Goal: Information Seeking & Learning: Learn about a topic

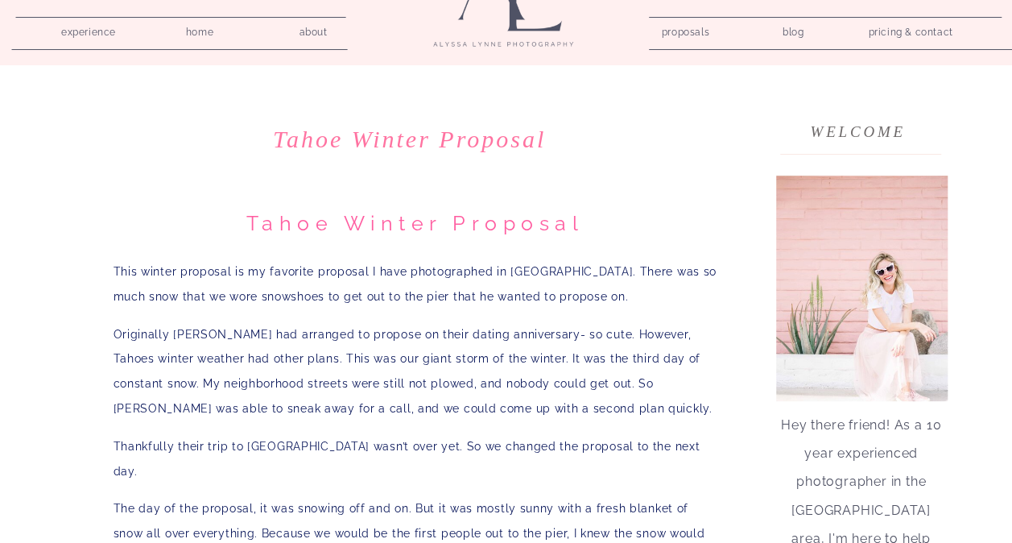
scroll to position [80, 0]
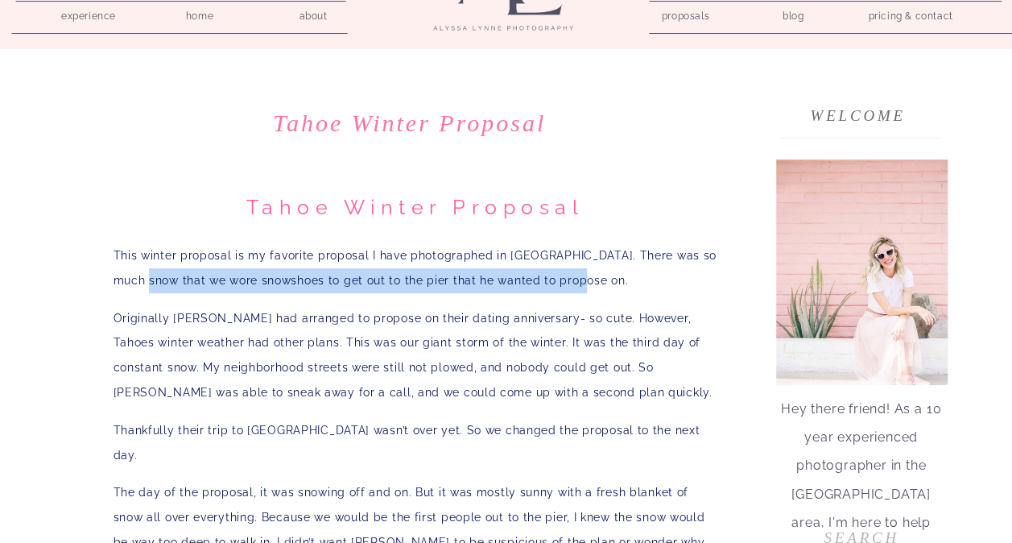
drag, startPoint x: 122, startPoint y: 274, endPoint x: 562, endPoint y: 270, distance: 439.5
click at [562, 270] on p "This winter proposal is my favorite proposal I have photographed in Lake Tahoe.…" at bounding box center [415, 268] width 604 height 50
click at [565, 270] on p "This winter proposal is my favorite proposal I have photographed in Lake Tahoe.…" at bounding box center [415, 268] width 604 height 50
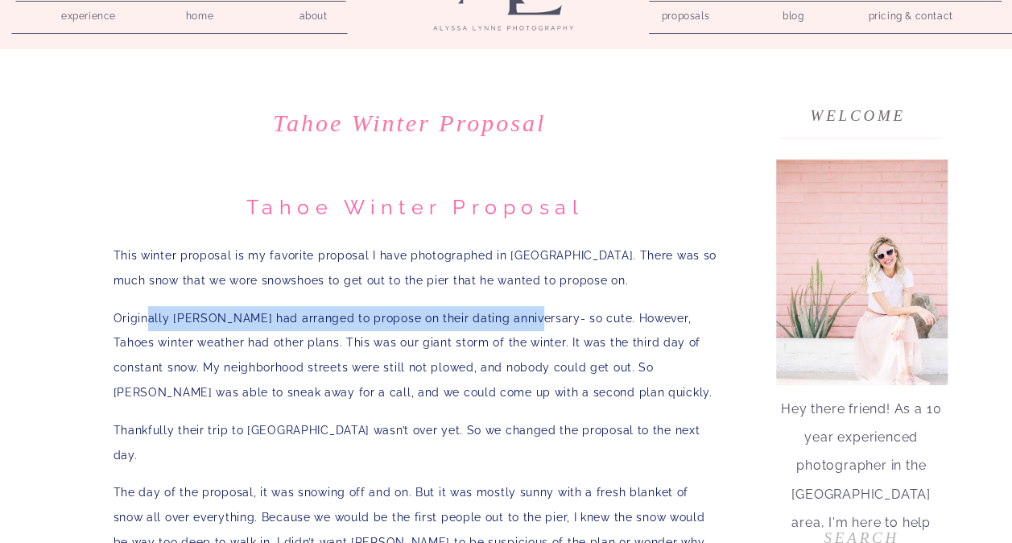
drag, startPoint x: 150, startPoint y: 319, endPoint x: 533, endPoint y: 317, distance: 383.1
click at [528, 317] on p "Originally Ephraim had arranged to propose on their dating anniversary- so cute…" at bounding box center [415, 355] width 604 height 99
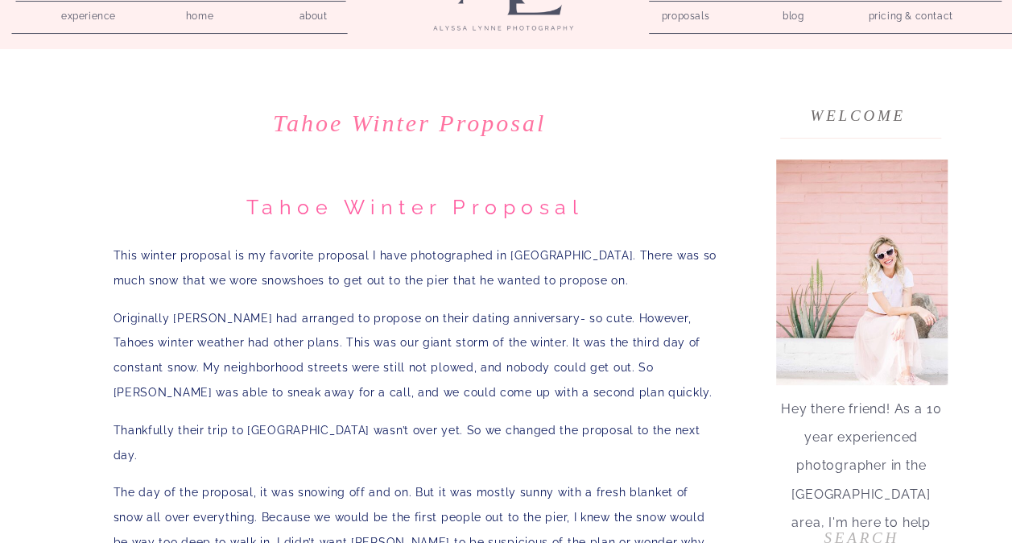
click at [539, 316] on p "Originally Ephraim had arranged to propose on their dating anniversary- so cute…" at bounding box center [415, 355] width 604 height 99
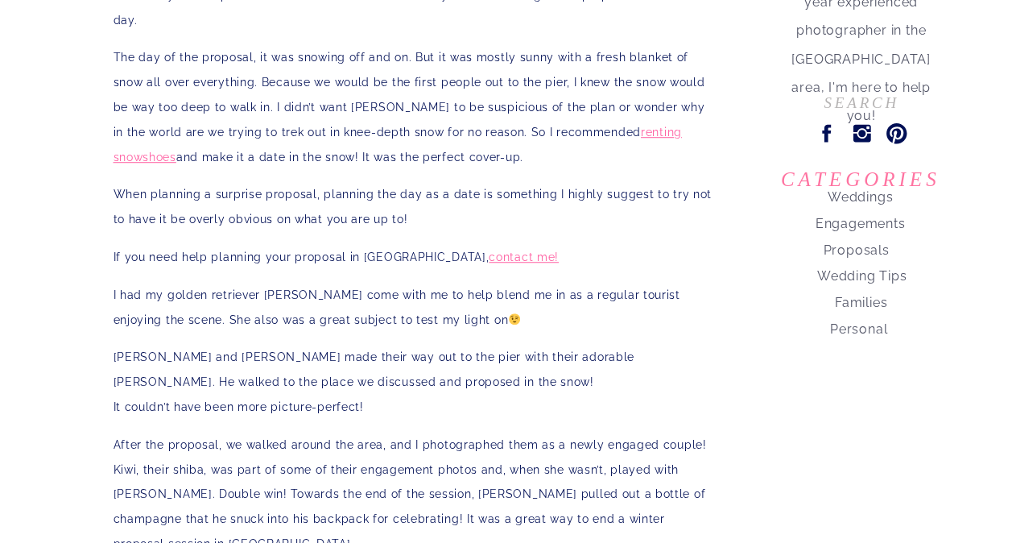
scroll to position [563, 0]
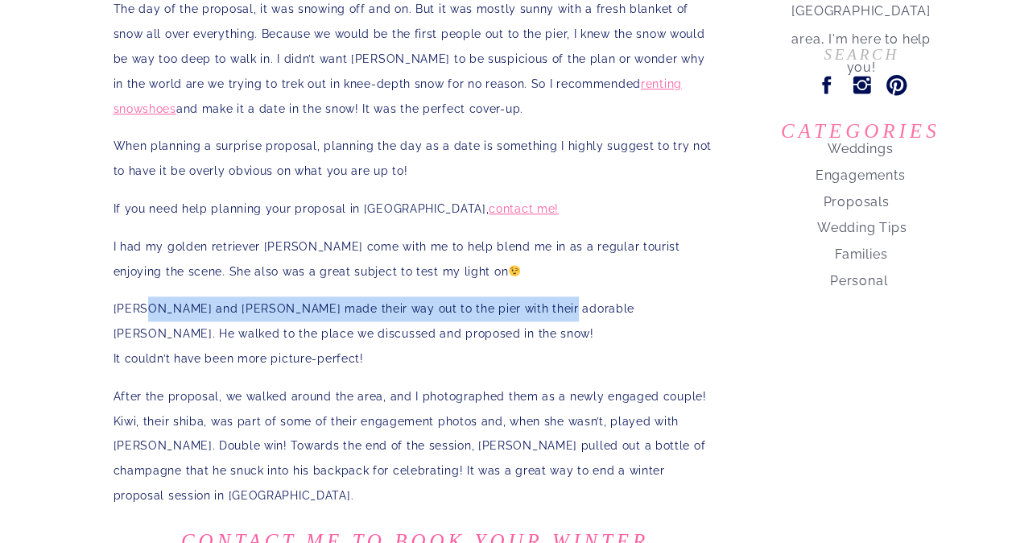
drag, startPoint x: 146, startPoint y: 279, endPoint x: 544, endPoint y: 296, distance: 398.0
click at [543, 296] on p "Ephraim and Connie made their way out to the pier with their adorable tiny Shib…" at bounding box center [415, 333] width 604 height 74
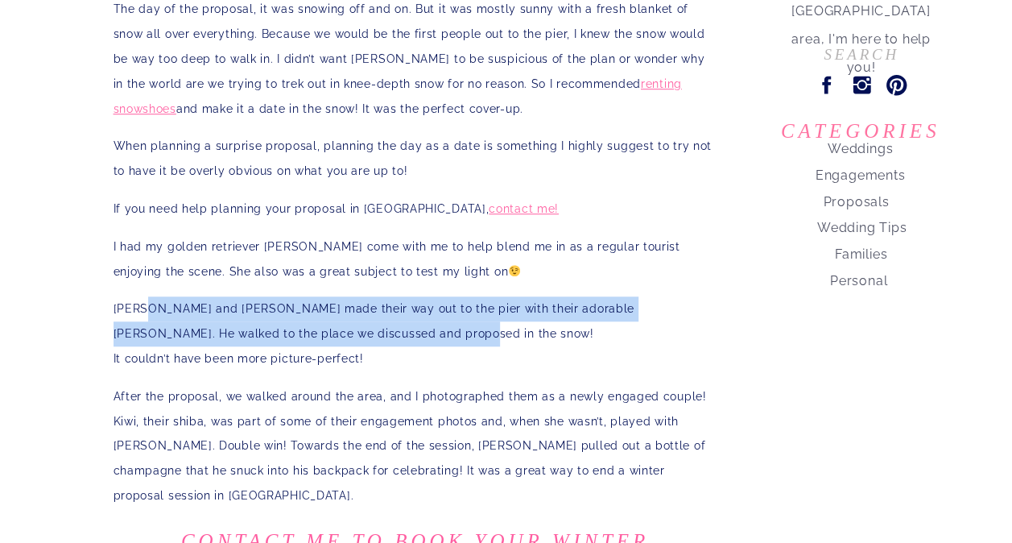
click at [545, 299] on p "Ephraim and Connie made their way out to the pier with their adorable tiny Shib…" at bounding box center [415, 333] width 604 height 74
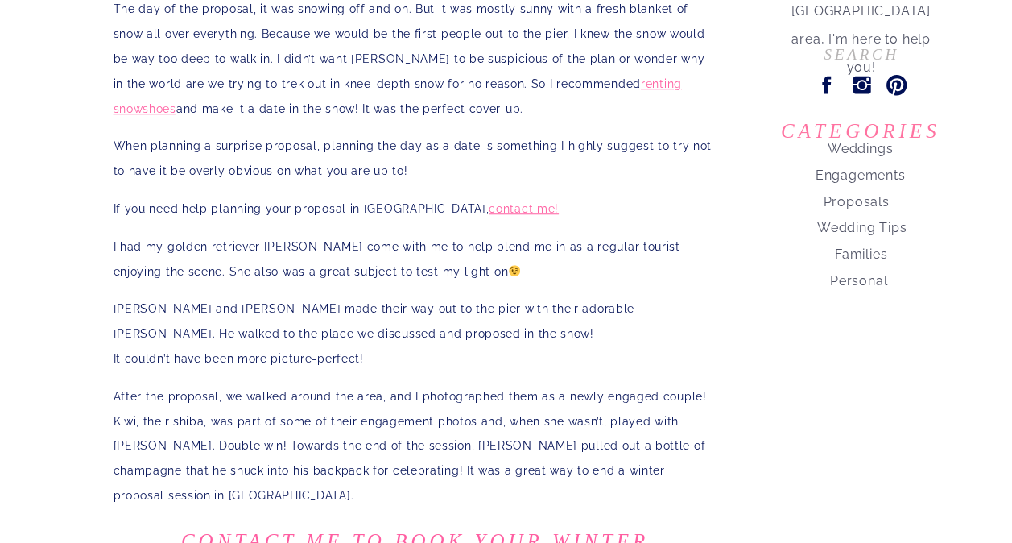
drag, startPoint x: 135, startPoint y: 309, endPoint x: 388, endPoint y: 340, distance: 254.7
click at [388, 340] on p "Ephraim and Connie made their way out to the pier with their adorable tiny Shib…" at bounding box center [415, 333] width 604 height 74
click at [398, 340] on p "Ephraim and Connie made their way out to the pier with their adorable tiny Shib…" at bounding box center [415, 333] width 604 height 74
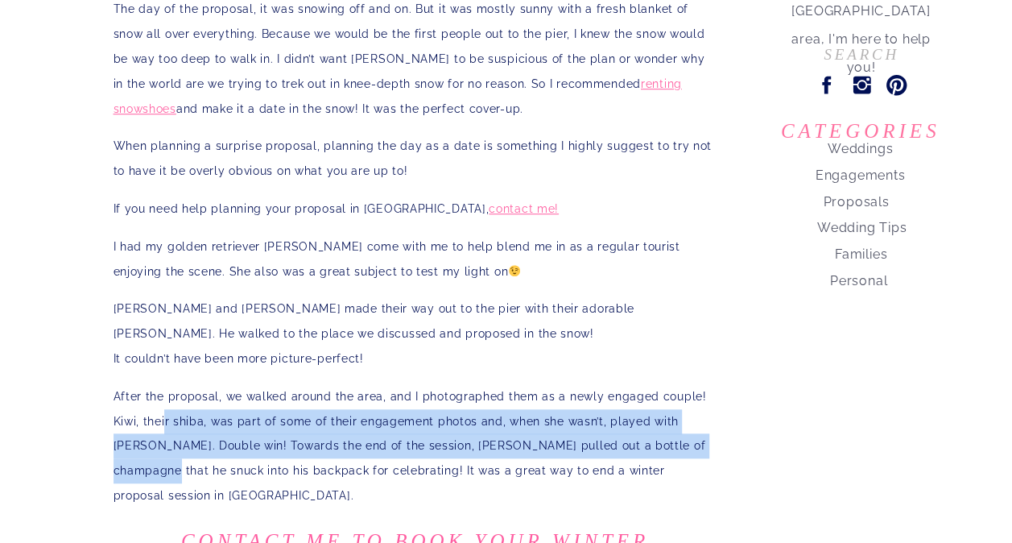
drag, startPoint x: 168, startPoint y: 393, endPoint x: 697, endPoint y: 425, distance: 529.8
click at [697, 425] on p "After the proposal, we walked around the area, and I photographed them as a new…" at bounding box center [415, 446] width 604 height 124
click at [696, 425] on p "After the proposal, we walked around the area, and I photographed them as a new…" at bounding box center [415, 446] width 604 height 124
click at [666, 411] on p "After the proposal, we walked around the area, and I photographed them as a new…" at bounding box center [415, 446] width 604 height 124
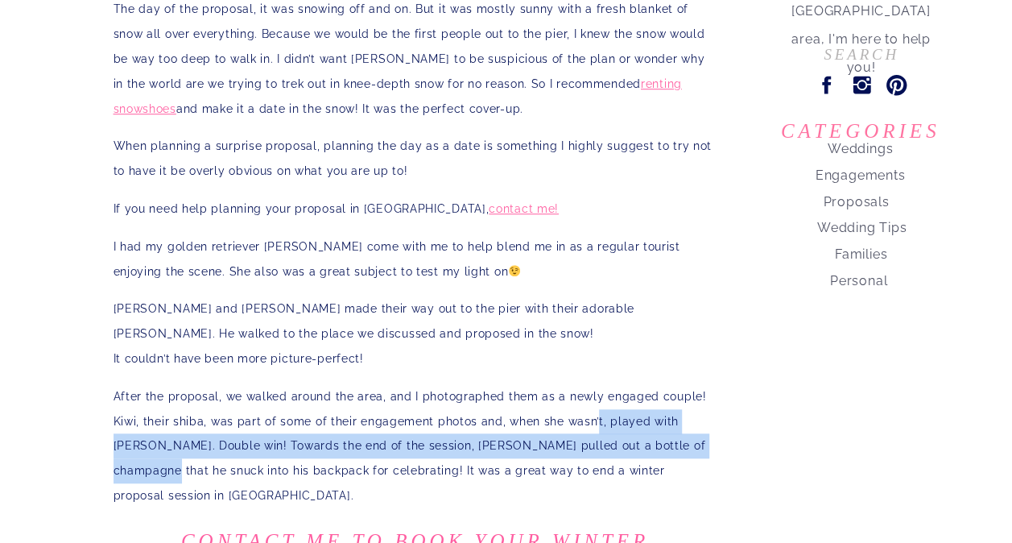
drag, startPoint x: 623, startPoint y: 397, endPoint x: 700, endPoint y: 427, distance: 83.1
click at [700, 427] on p "After the proposal, we walked around the area, and I photographed them as a new…" at bounding box center [415, 446] width 604 height 124
click at [232, 426] on p "After the proposal, we walked around the area, and I photographed them as a new…" at bounding box center [415, 446] width 604 height 124
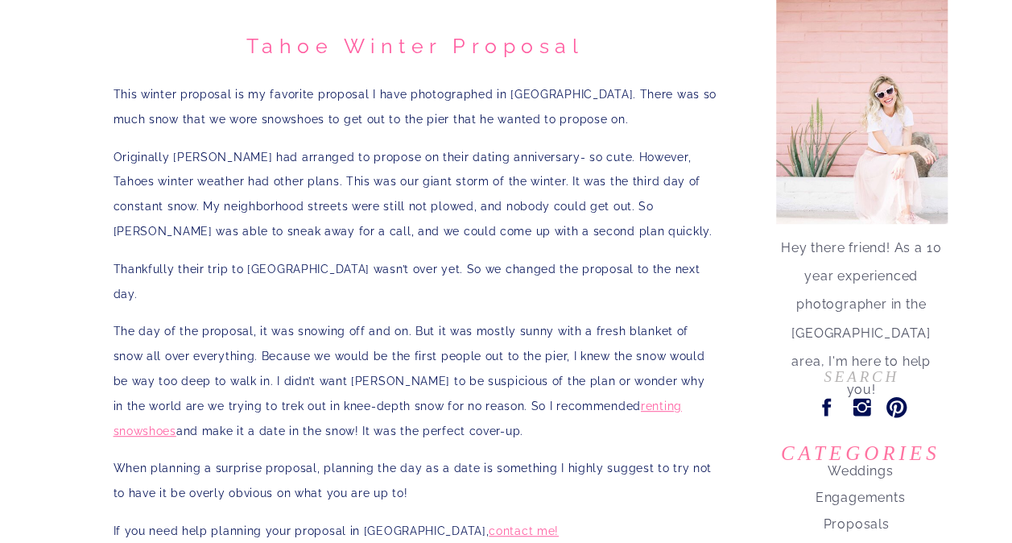
scroll to position [0, 0]
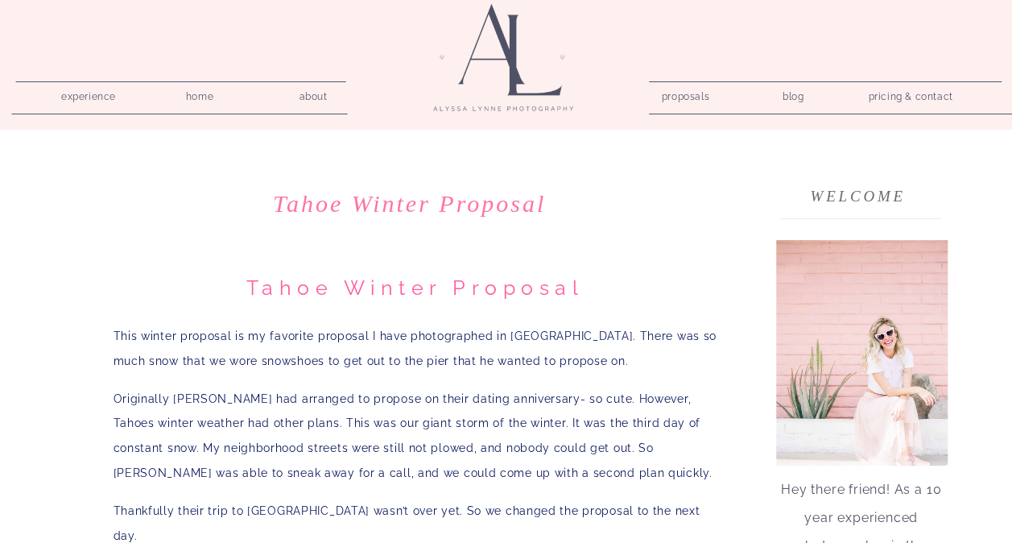
click at [687, 98] on nav "proposals" at bounding box center [685, 93] width 46 height 15
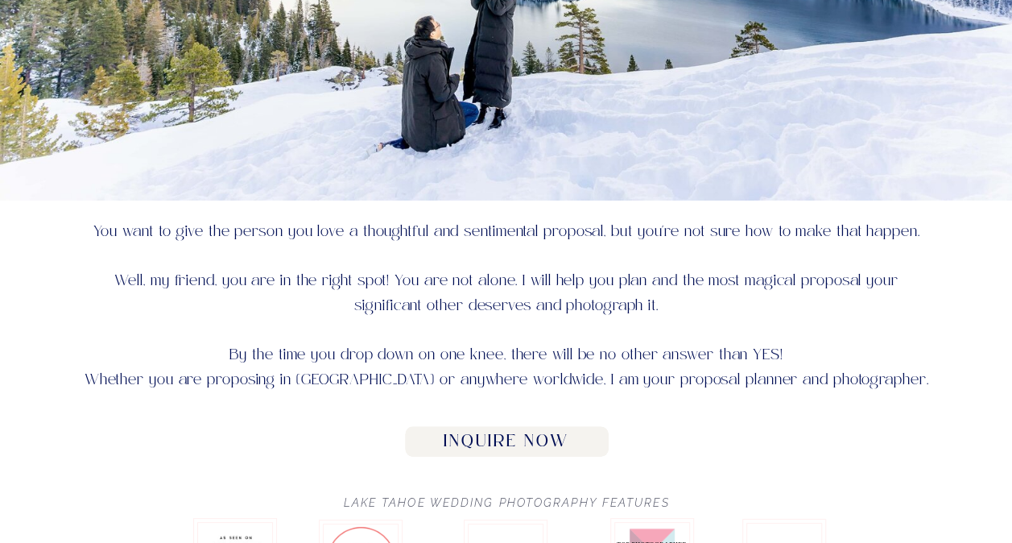
scroll to position [563, 0]
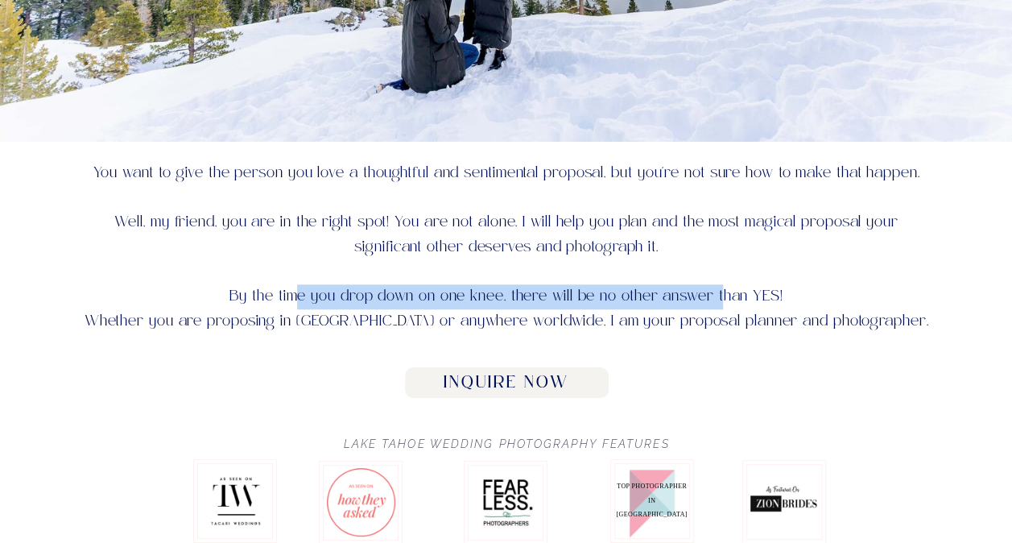
drag, startPoint x: 293, startPoint y: 295, endPoint x: 779, endPoint y: 306, distance: 486.3
click at [726, 301] on p "You want to give the person you love a thoughtful and sentimental proposal, but…" at bounding box center [506, 255] width 852 height 189
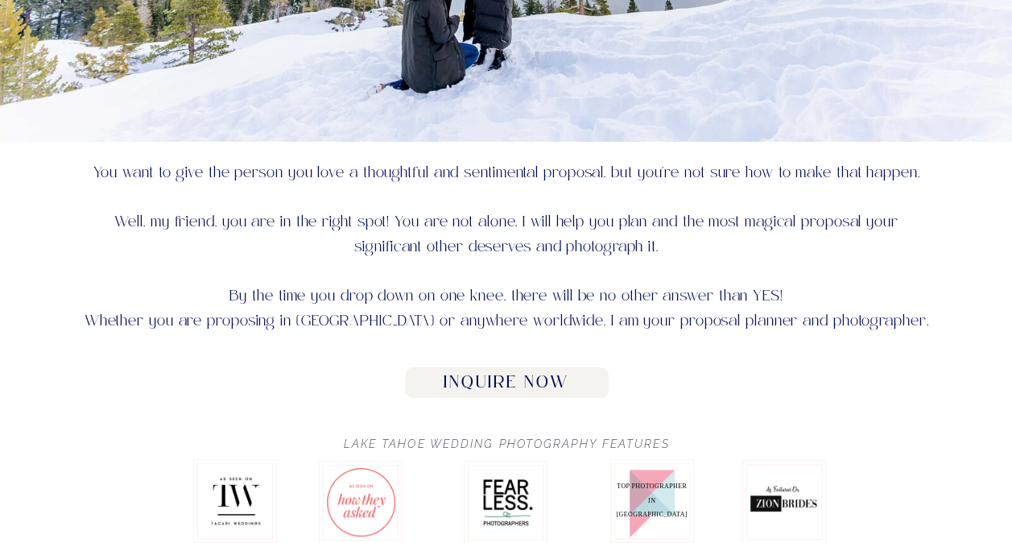
click at [779, 306] on p "You want to give the person you love a thoughtful and sentimental proposal, but…" at bounding box center [506, 255] width 852 height 189
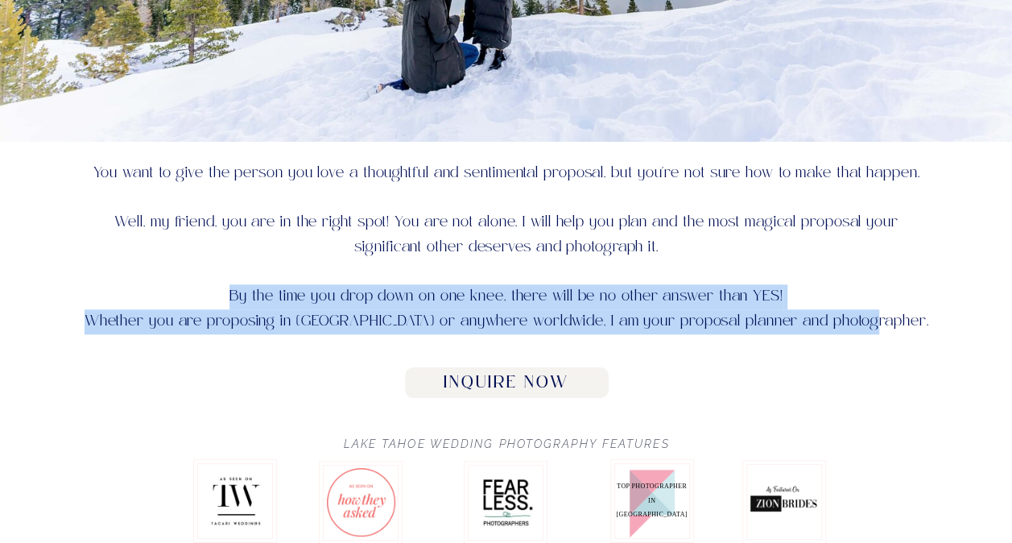
drag, startPoint x: 911, startPoint y: 322, endPoint x: 205, endPoint y: 288, distance: 706.7
click at [205, 288] on p "You want to give the person you love a thoughtful and sentimental proposal, but…" at bounding box center [506, 255] width 852 height 189
click at [455, 322] on p "You want to give the person you love a thoughtful and sentimental proposal, but…" at bounding box center [506, 255] width 852 height 189
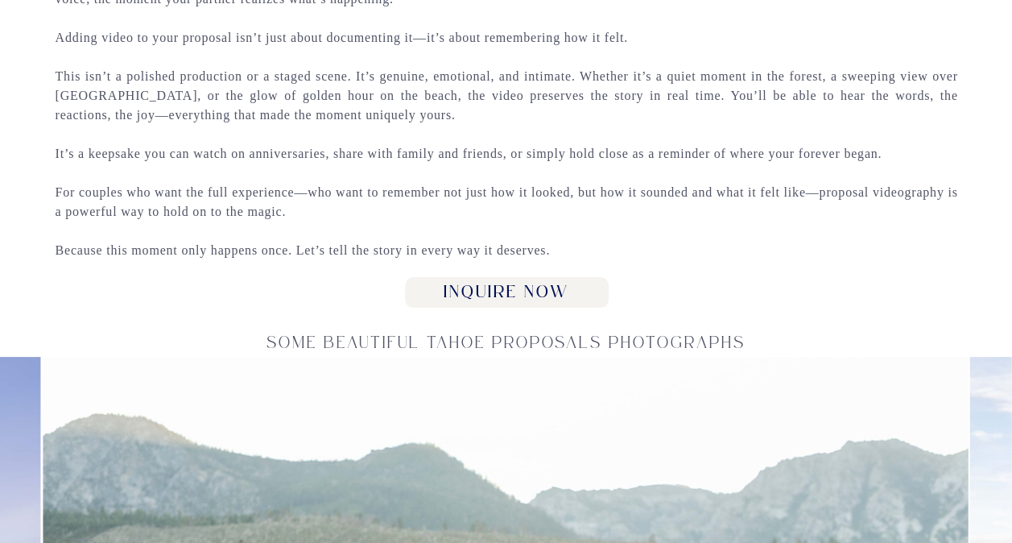
scroll to position [2093, 0]
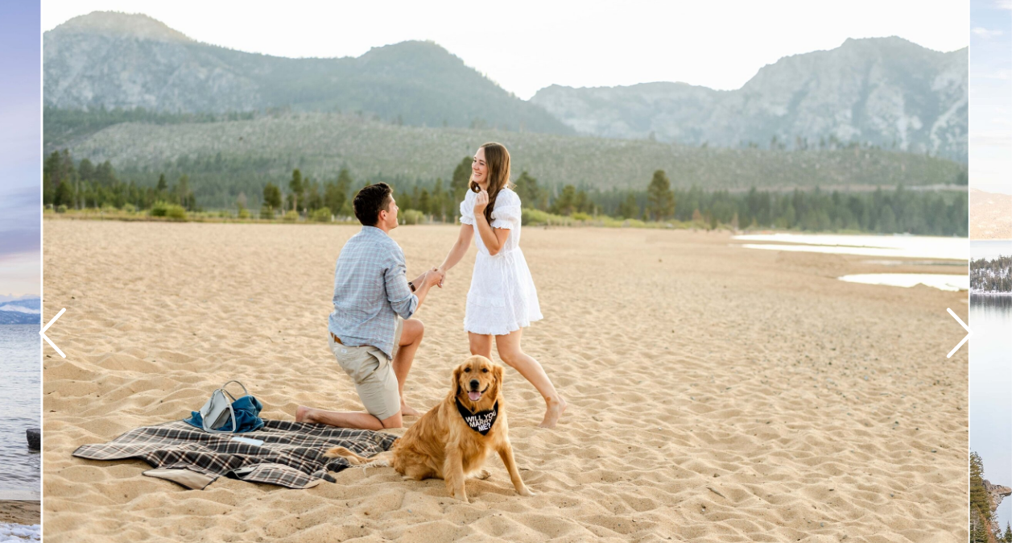
click at [953, 328] on icon at bounding box center [960, 333] width 60 height 60
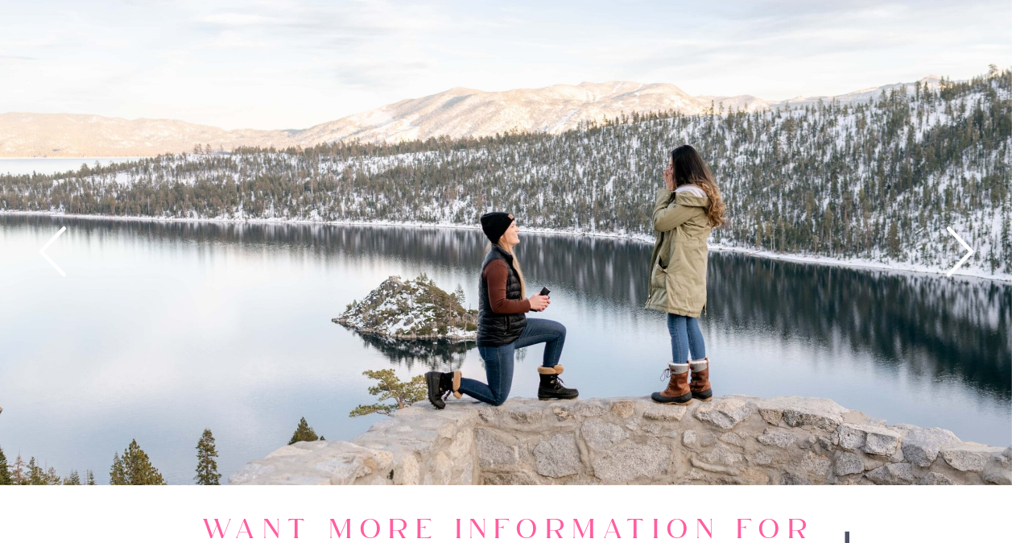
scroll to position [2173, 0]
click at [961, 264] on icon at bounding box center [960, 252] width 60 height 60
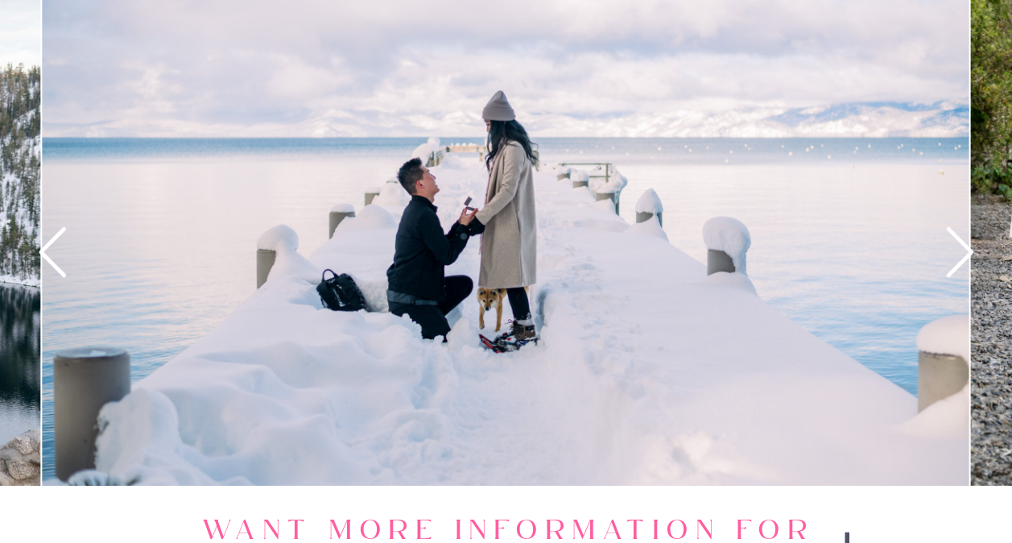
click at [961, 264] on icon at bounding box center [960, 252] width 60 height 60
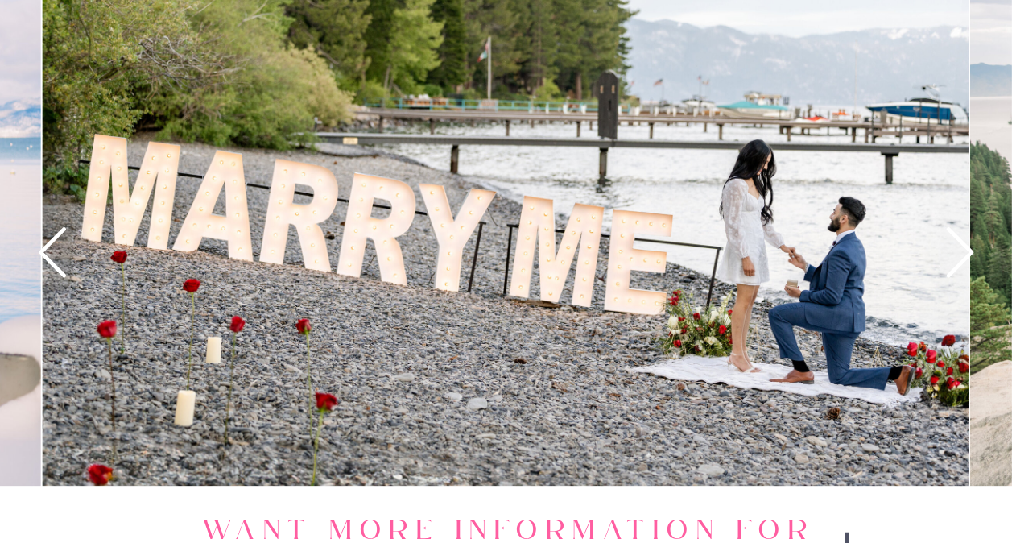
click at [961, 264] on icon at bounding box center [960, 252] width 60 height 60
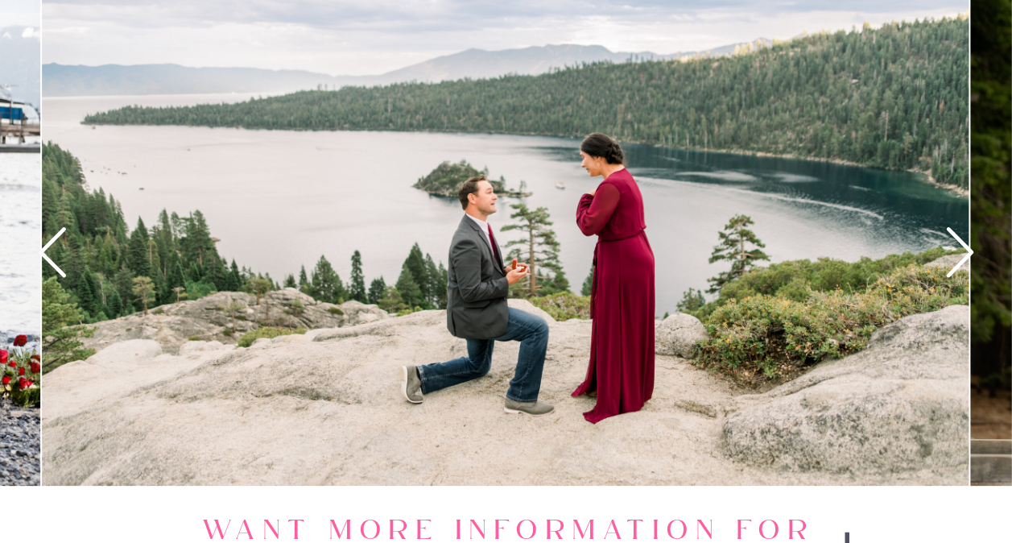
click at [961, 264] on icon at bounding box center [960, 252] width 60 height 60
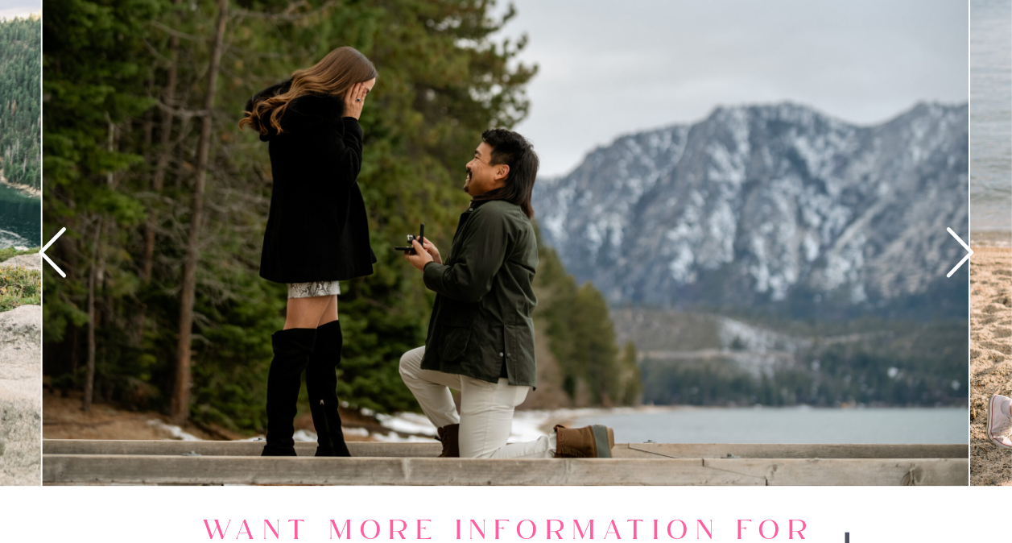
click at [961, 264] on icon at bounding box center [960, 252] width 60 height 60
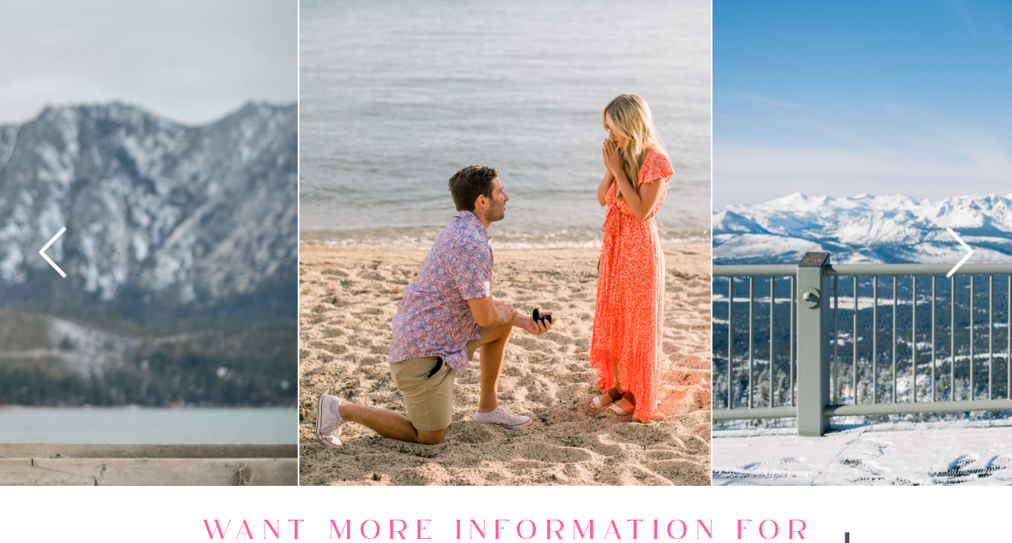
click at [961, 264] on icon at bounding box center [960, 252] width 60 height 60
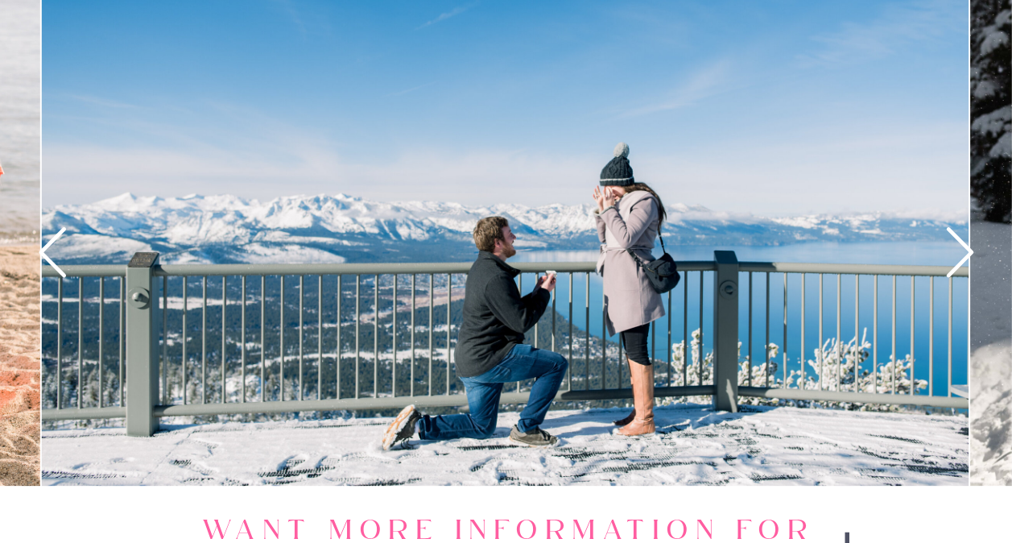
click at [961, 264] on icon at bounding box center [960, 252] width 60 height 60
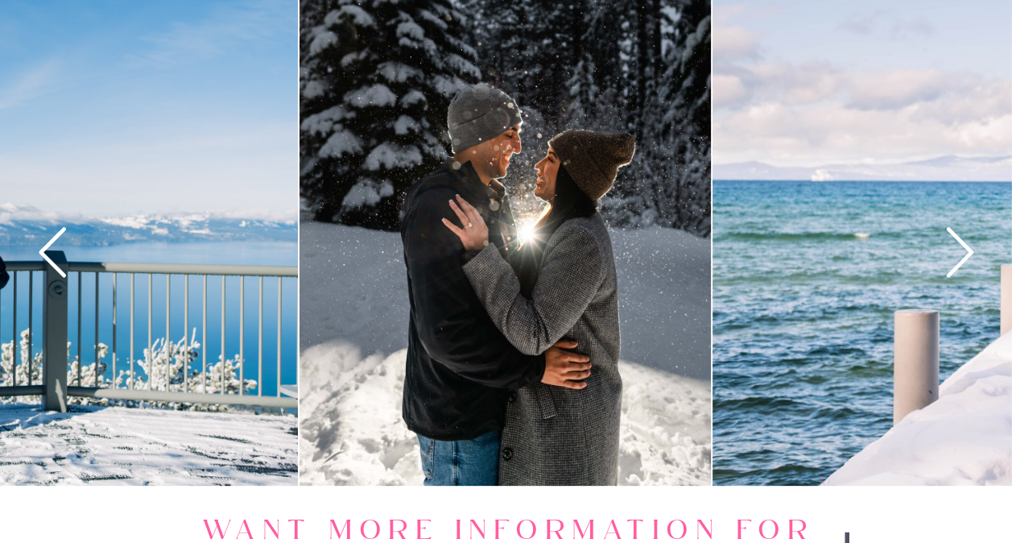
click at [961, 264] on icon at bounding box center [960, 252] width 60 height 60
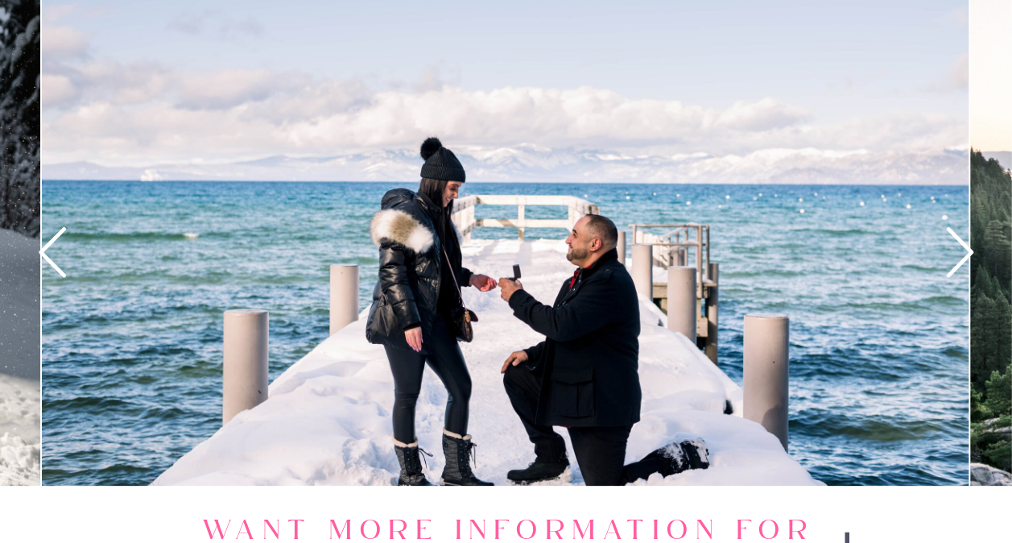
click at [961, 264] on icon at bounding box center [960, 252] width 60 height 60
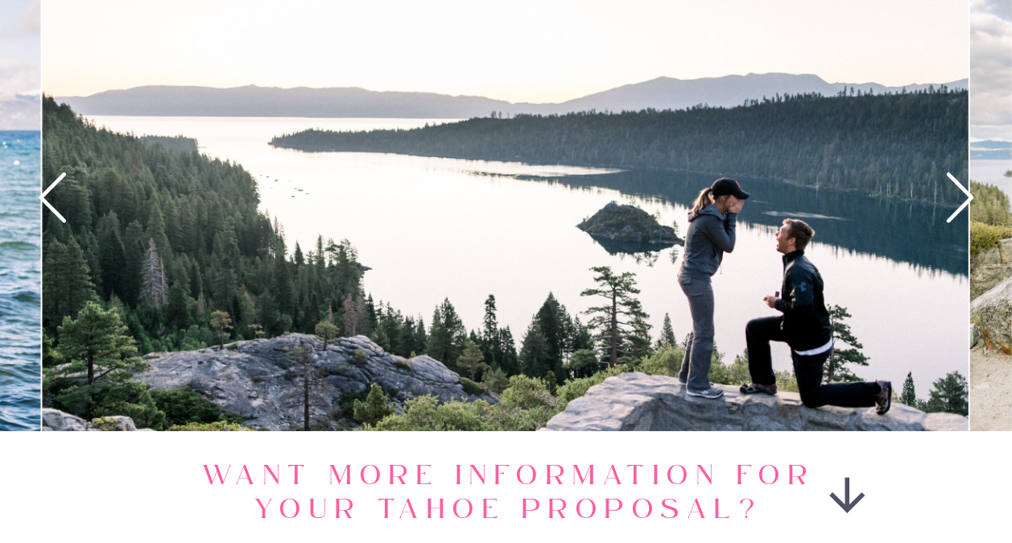
scroll to position [2254, 0]
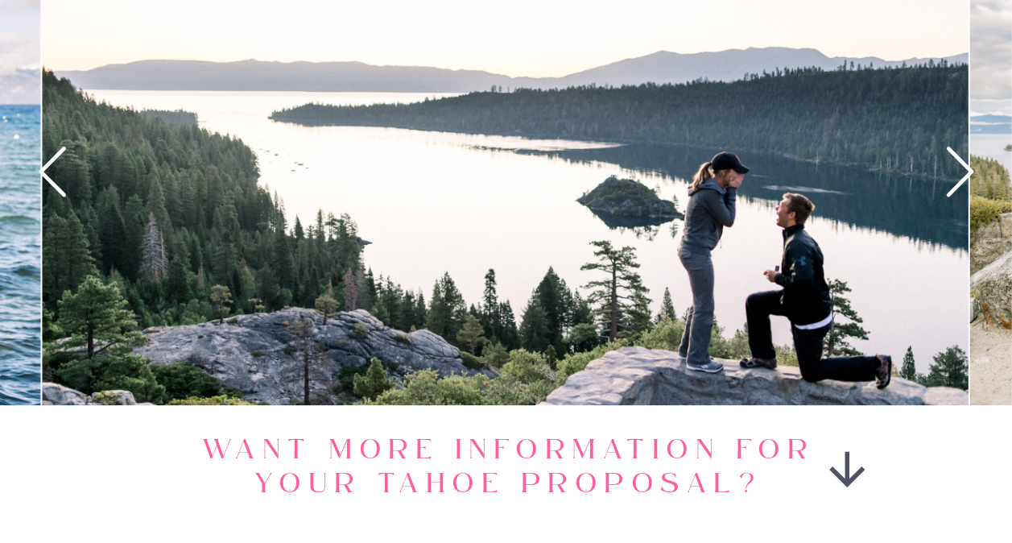
click at [958, 191] on icon at bounding box center [960, 172] width 60 height 60
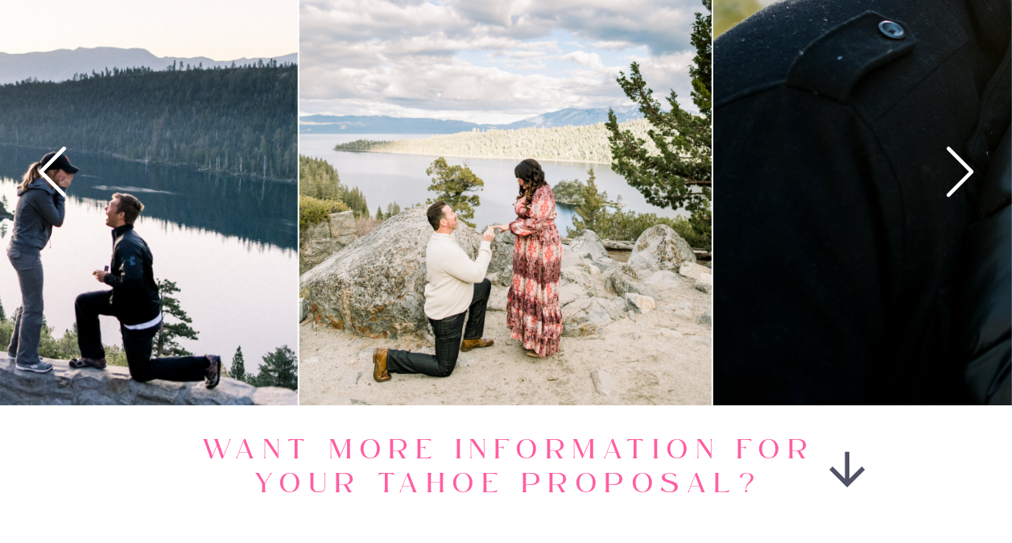
click at [958, 188] on icon at bounding box center [960, 172] width 60 height 60
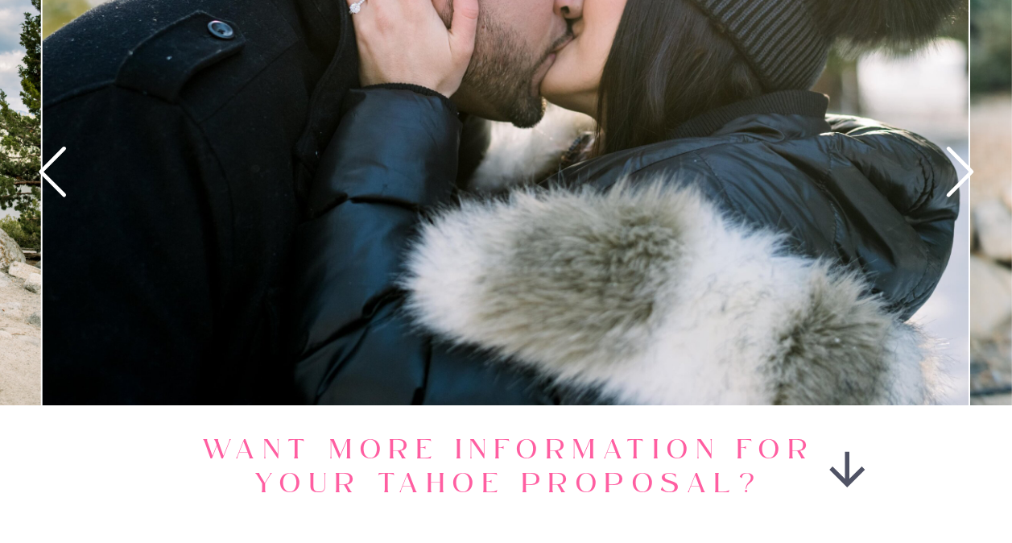
click at [958, 188] on icon at bounding box center [960, 172] width 60 height 60
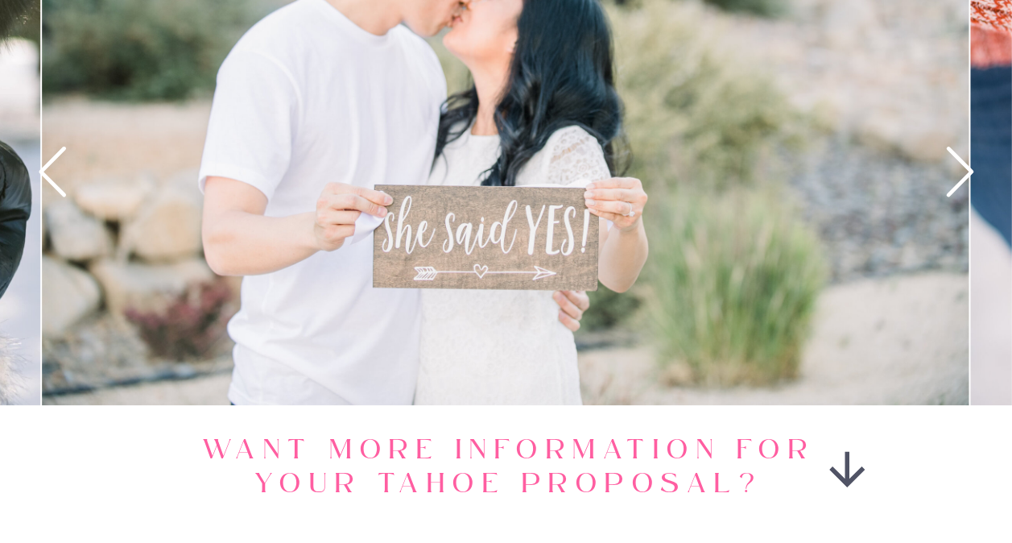
scroll to position [2173, 0]
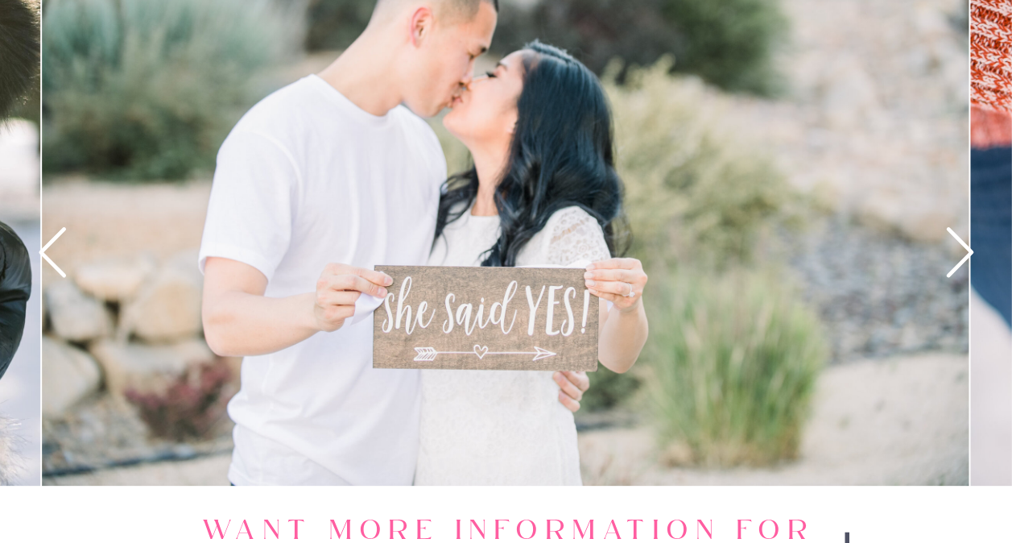
click at [959, 238] on icon at bounding box center [960, 252] width 60 height 60
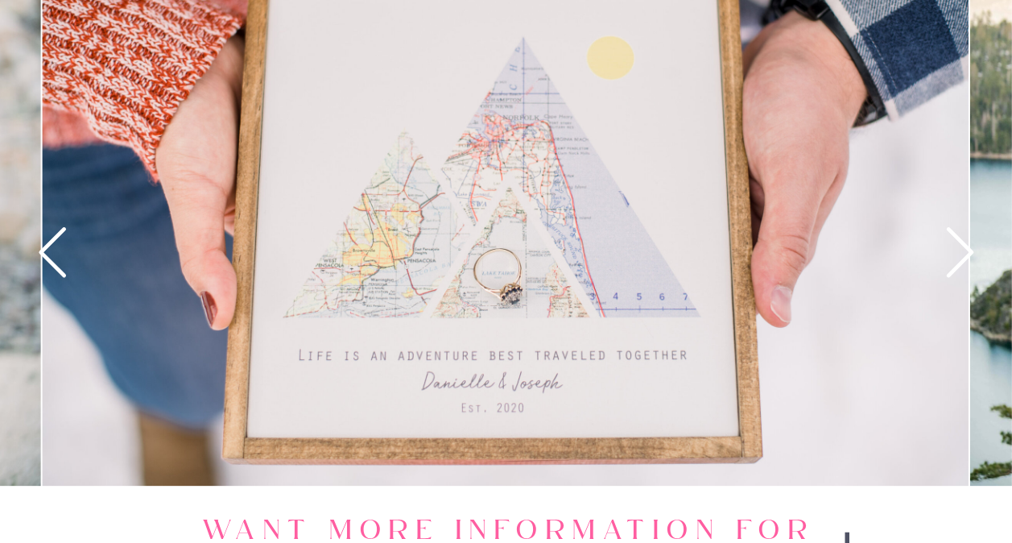
click at [968, 246] on icon at bounding box center [959, 252] width 27 height 50
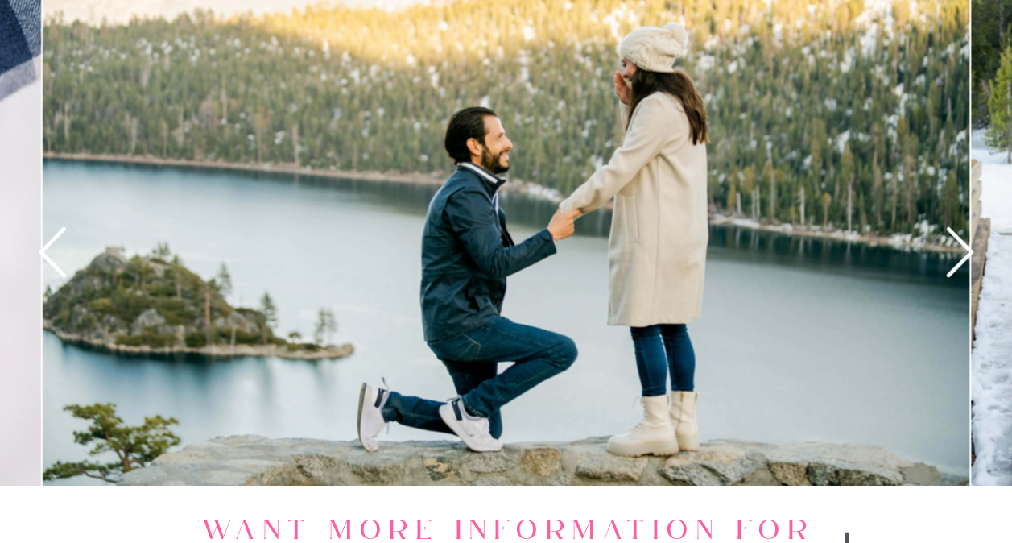
click at [968, 246] on icon at bounding box center [959, 252] width 27 height 50
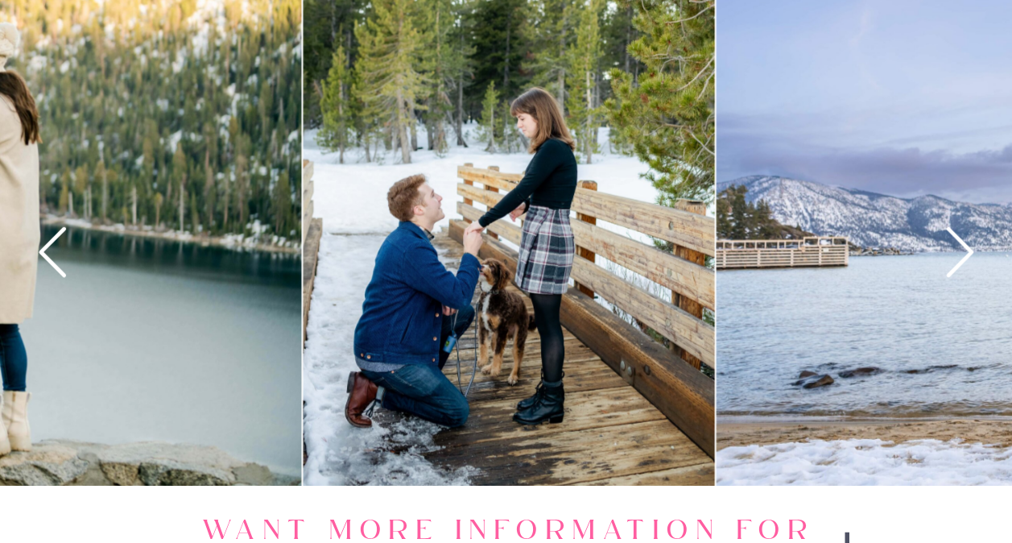
click at [968, 246] on icon at bounding box center [959, 252] width 27 height 50
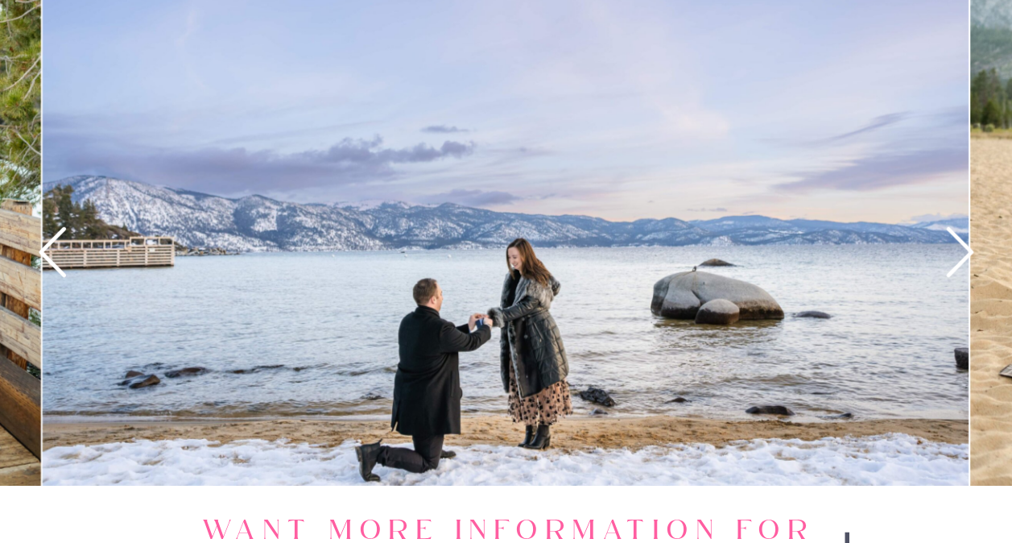
click at [968, 246] on icon at bounding box center [959, 252] width 27 height 50
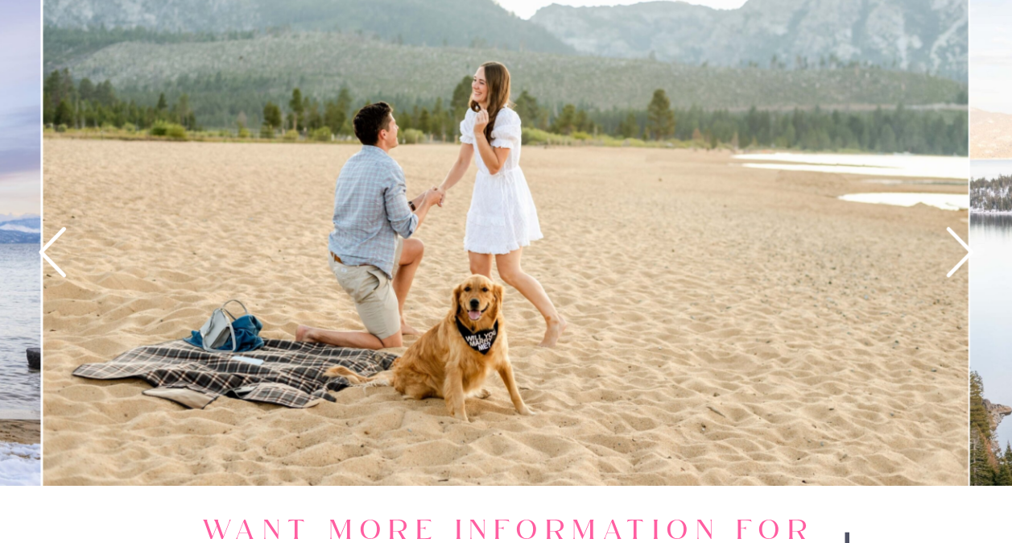
click at [968, 246] on icon at bounding box center [959, 252] width 27 height 50
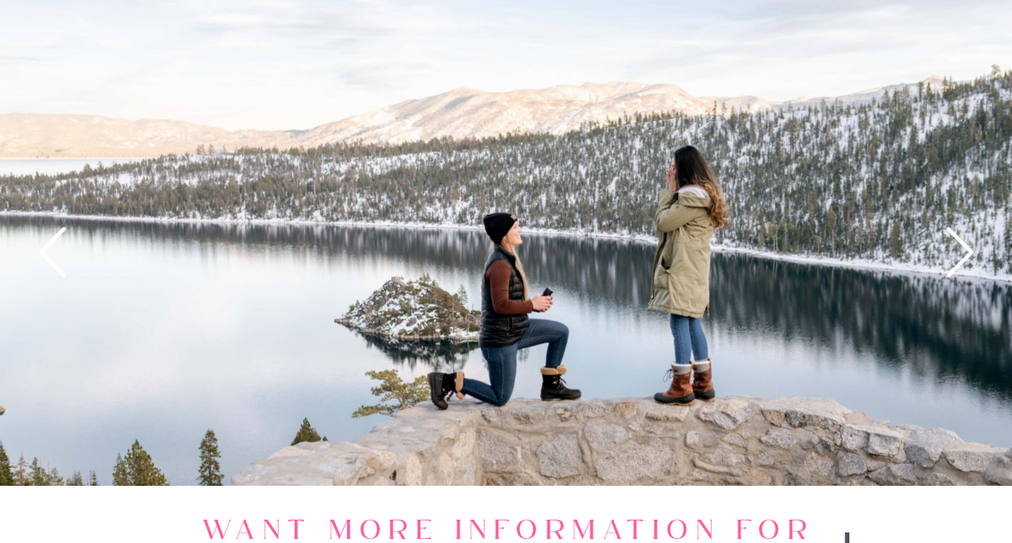
click at [968, 246] on icon at bounding box center [959, 252] width 27 height 50
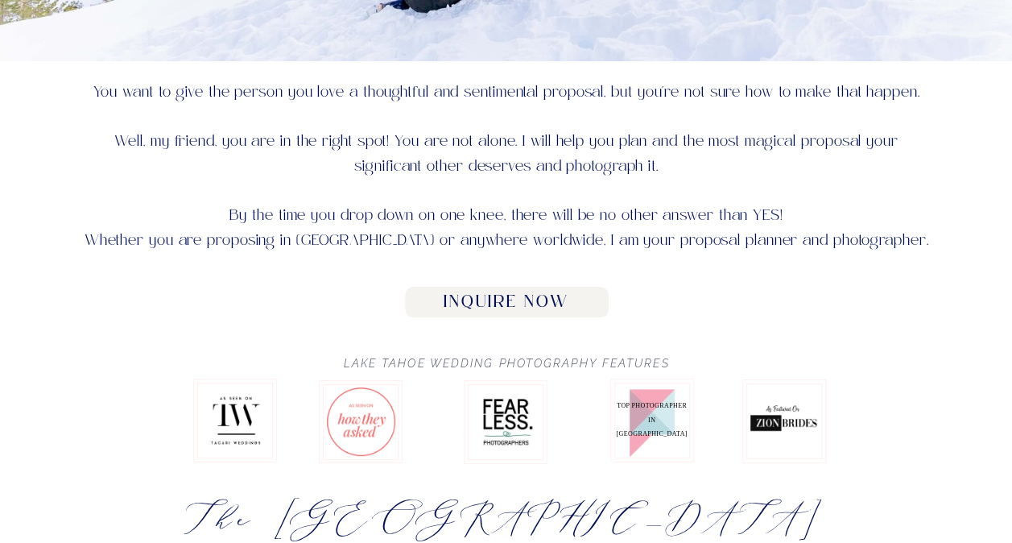
scroll to position [0, 0]
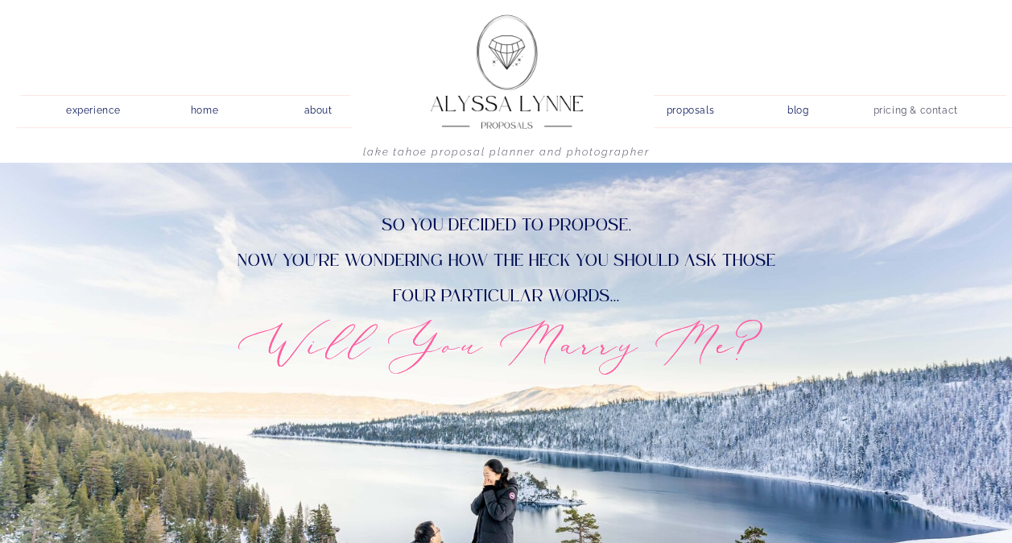
click at [918, 106] on nav "pricing & contact" at bounding box center [915, 111] width 97 height 23
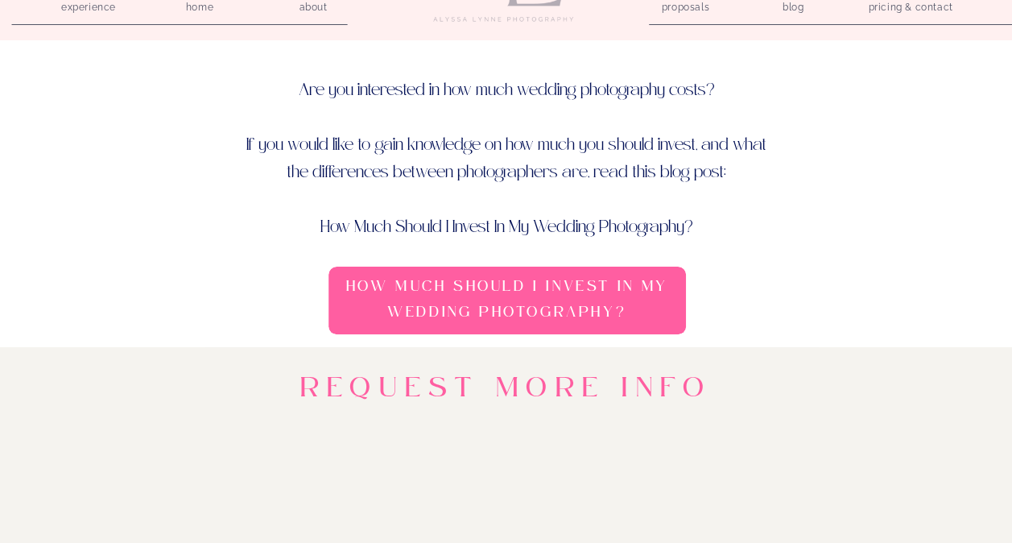
scroll to position [161, 0]
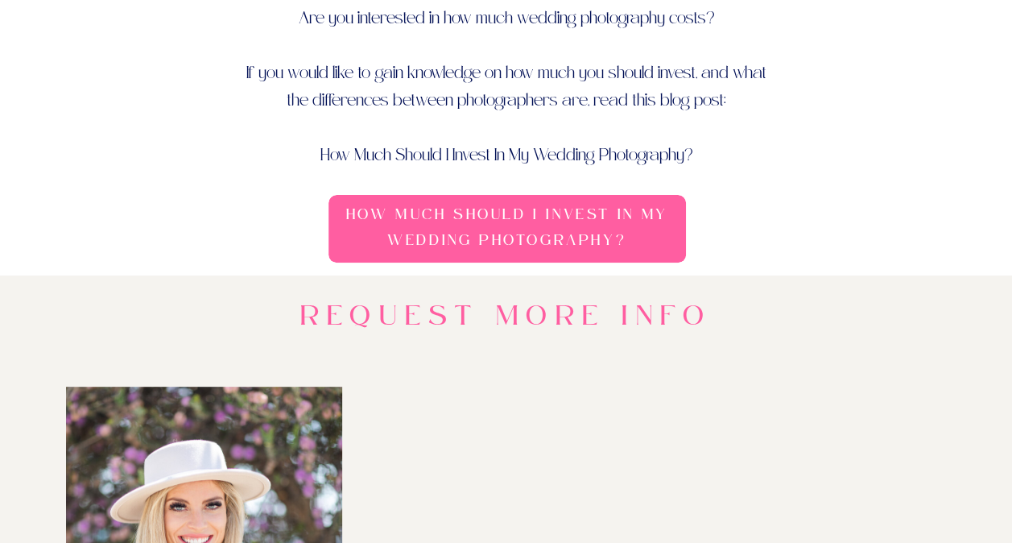
click at [621, 237] on h3 "How Much Should I Invest In My Wedding Photography?" at bounding box center [507, 230] width 346 height 56
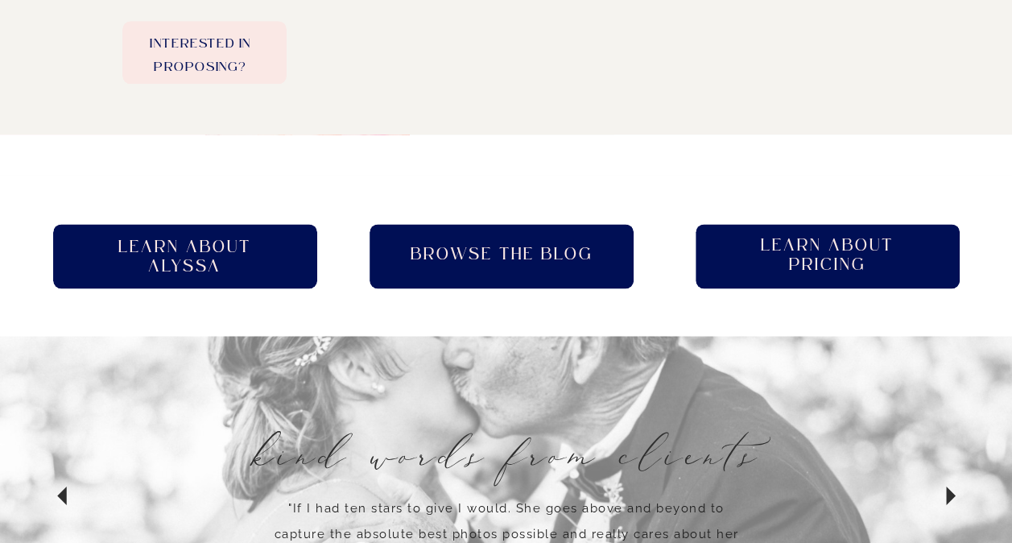
scroll to position [1046, 0]
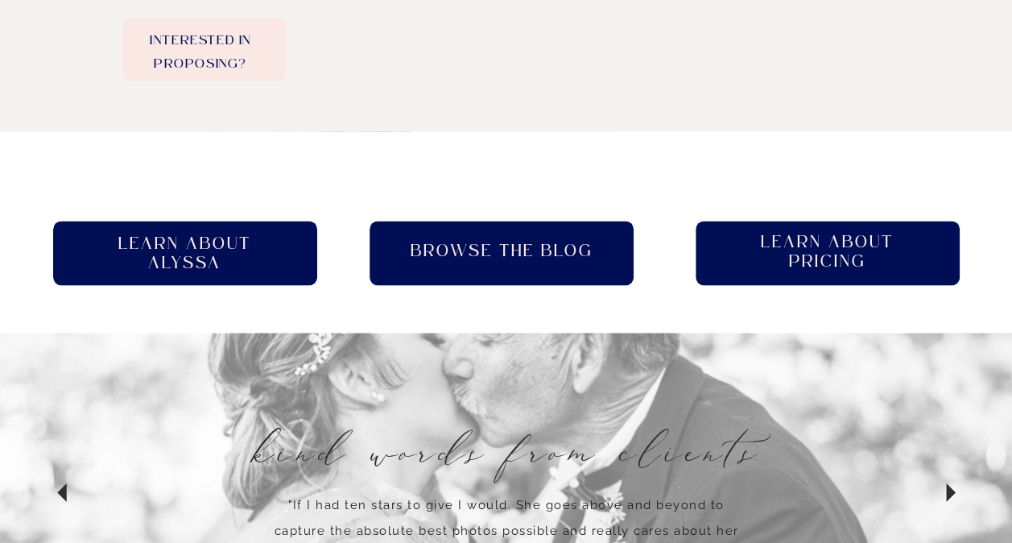
click at [802, 258] on h2 "Learn About pricing" at bounding box center [827, 253] width 163 height 41
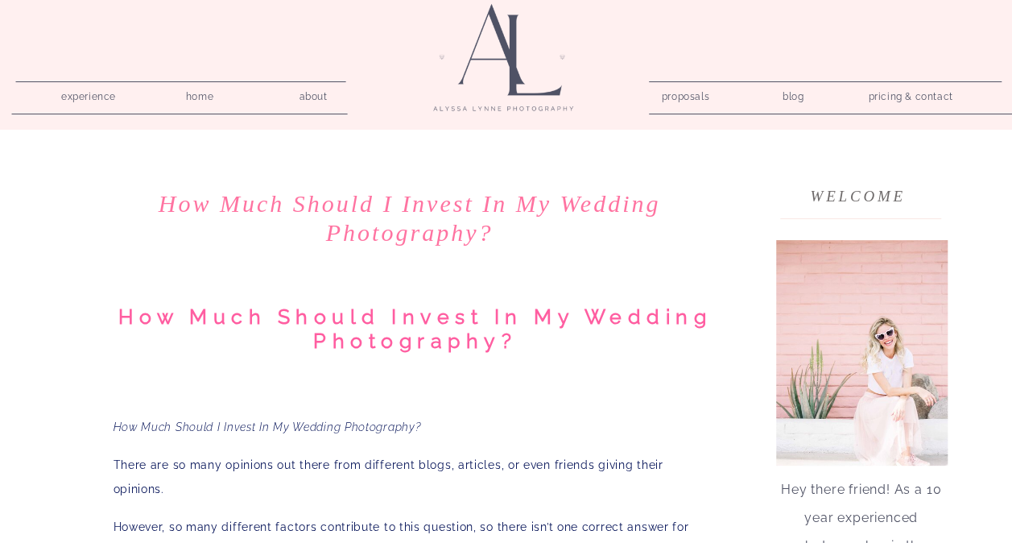
click at [672, 90] on nav "proposals" at bounding box center [685, 93] width 46 height 15
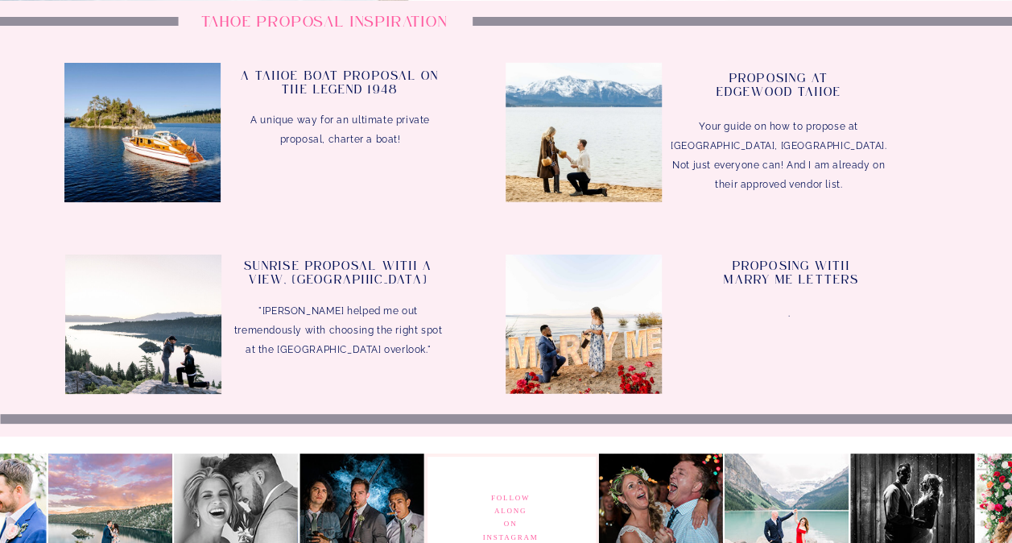
scroll to position [4830, 0]
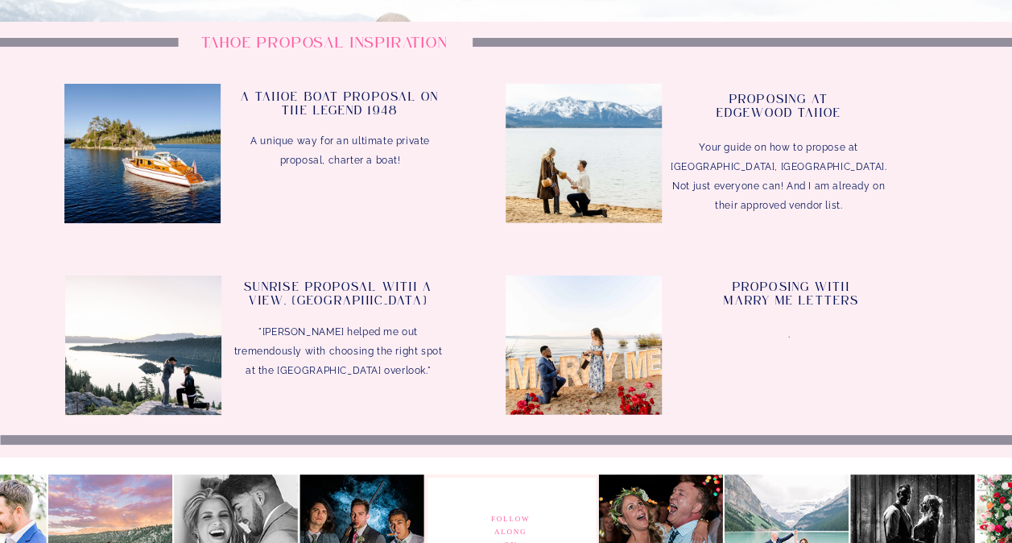
click at [787, 96] on h3 "Proposing at Edgewood Tahoe" at bounding box center [779, 112] width 217 height 38
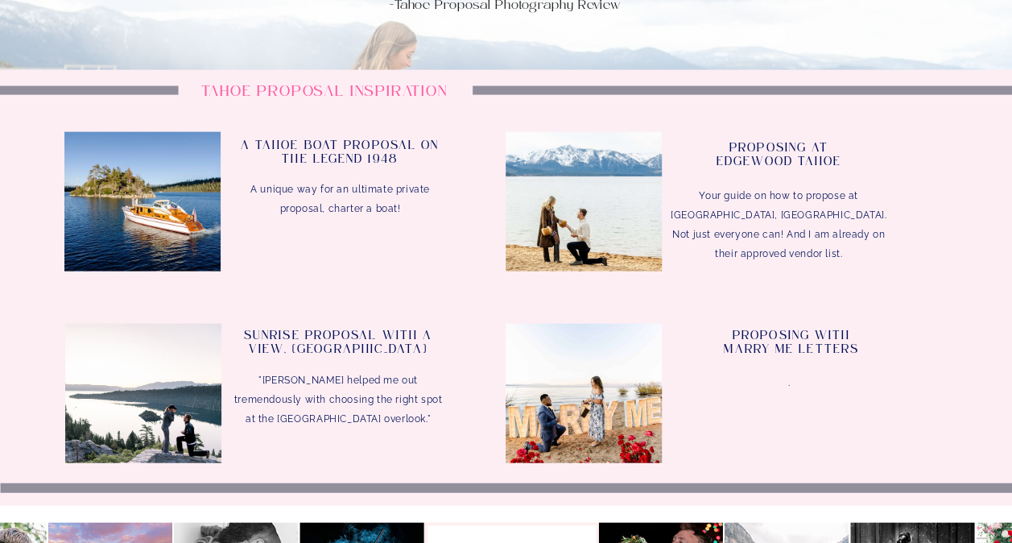
scroll to position [4749, 0]
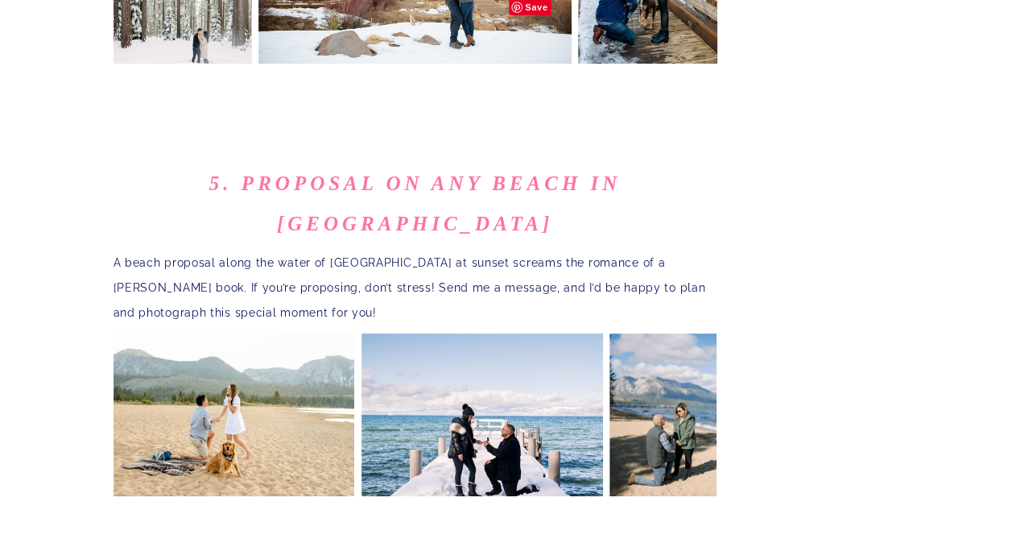
scroll to position [3059, 0]
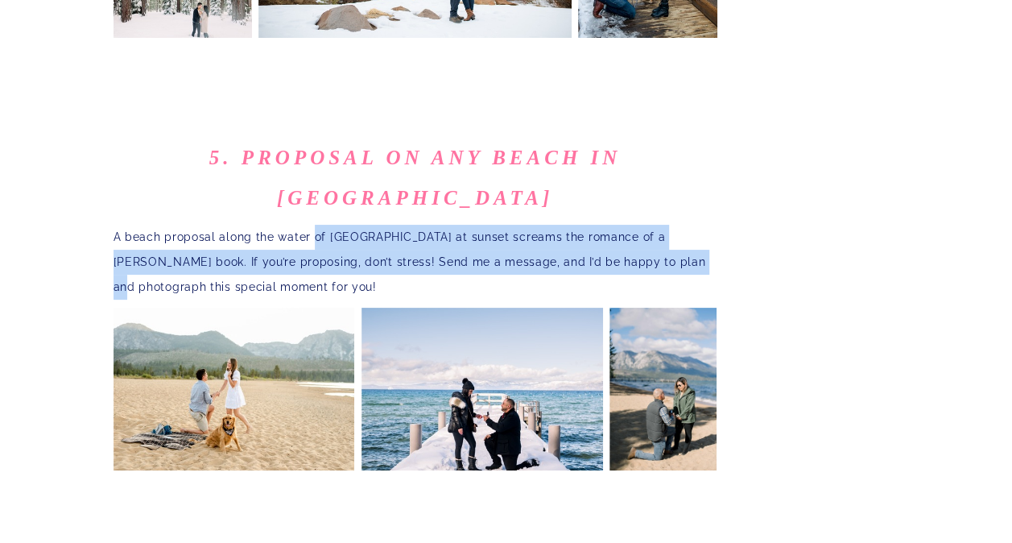
drag, startPoint x: 307, startPoint y: 124, endPoint x: 639, endPoint y: 165, distance: 334.2
click at [639, 225] on p "A beach proposal along the water of [GEOGRAPHIC_DATA] at sunset screams the rom…" at bounding box center [415, 262] width 604 height 74
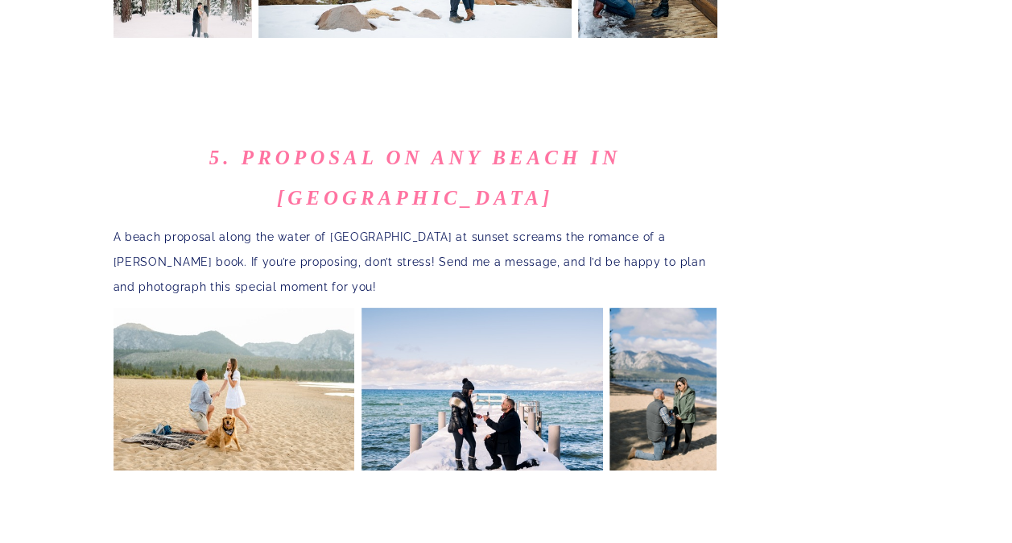
click at [151, 225] on p "A beach proposal along the water of Lake Tahoe at sunset screams the romance of…" at bounding box center [415, 262] width 604 height 74
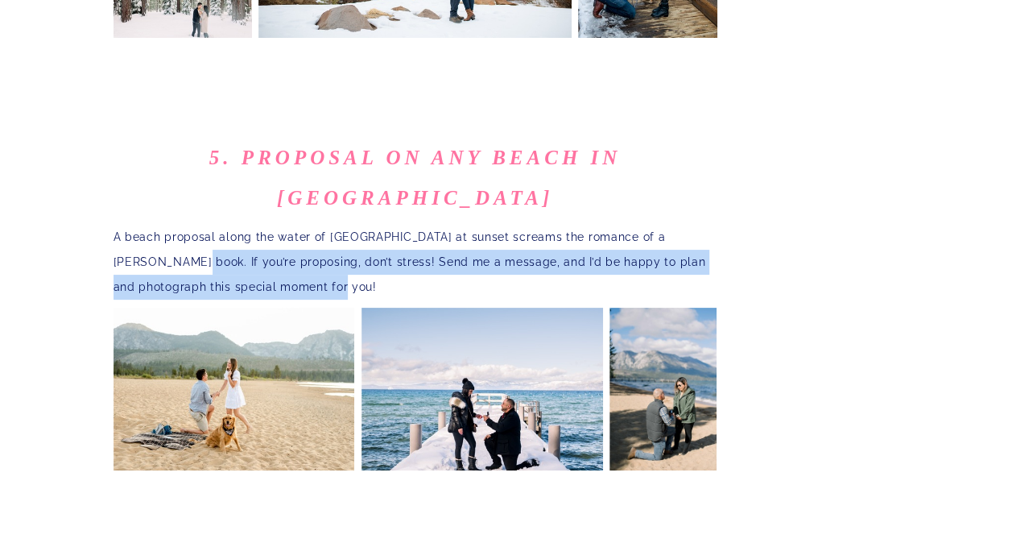
drag, startPoint x: 142, startPoint y: 165, endPoint x: 673, endPoint y: 187, distance: 531.7
click at [673, 225] on p "A beach proposal along the water of Lake Tahoe at sunset screams the romance of…" at bounding box center [415, 262] width 604 height 74
click at [575, 225] on p "A beach proposal along the water of Lake Tahoe at sunset screams the romance of…" at bounding box center [415, 262] width 604 height 74
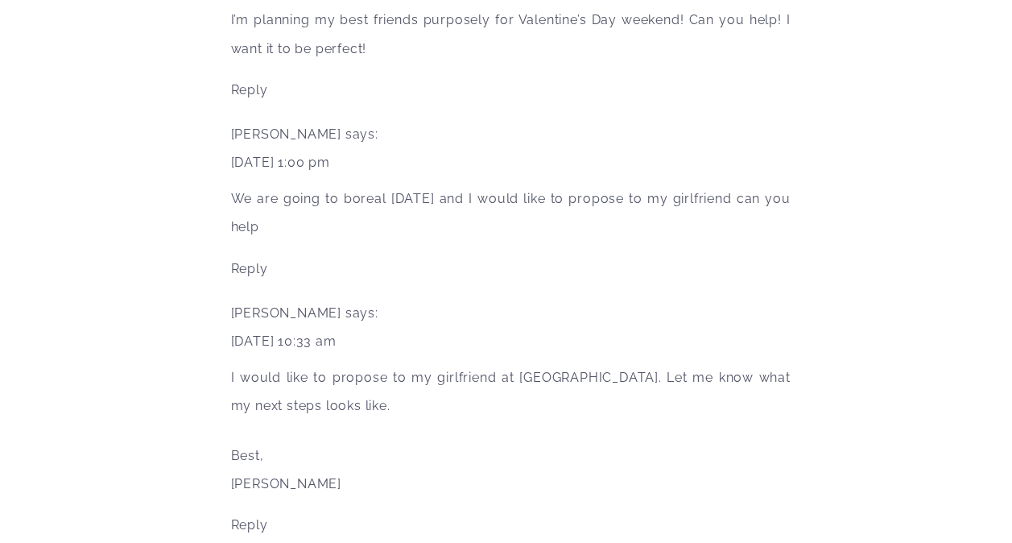
scroll to position [4588, 0]
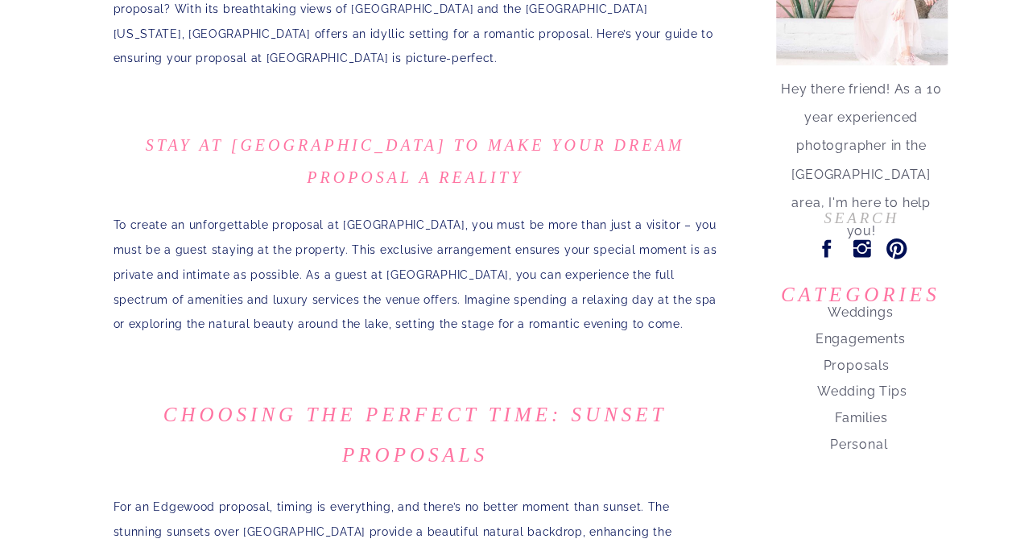
scroll to position [402, 0]
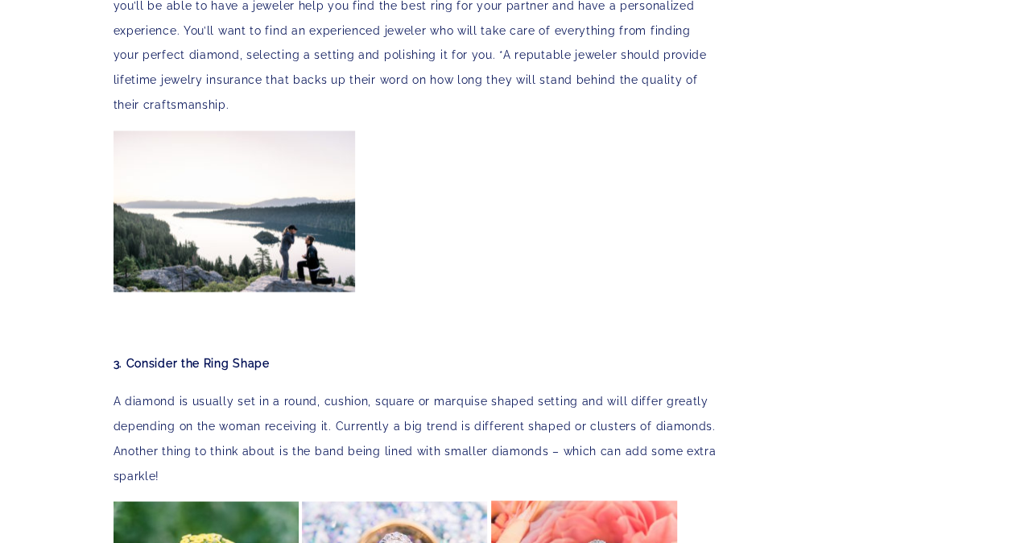
scroll to position [1207, 0]
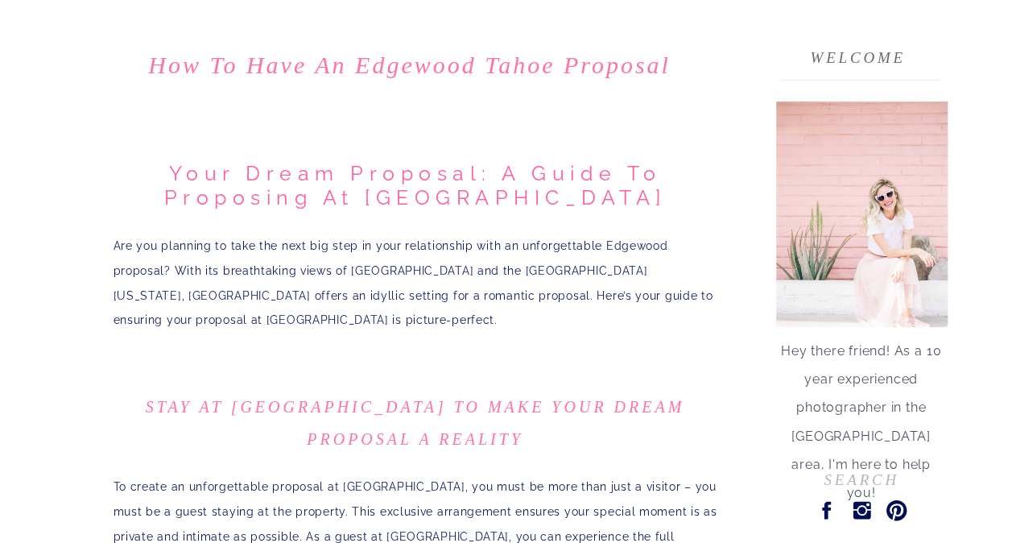
scroll to position [161, 0]
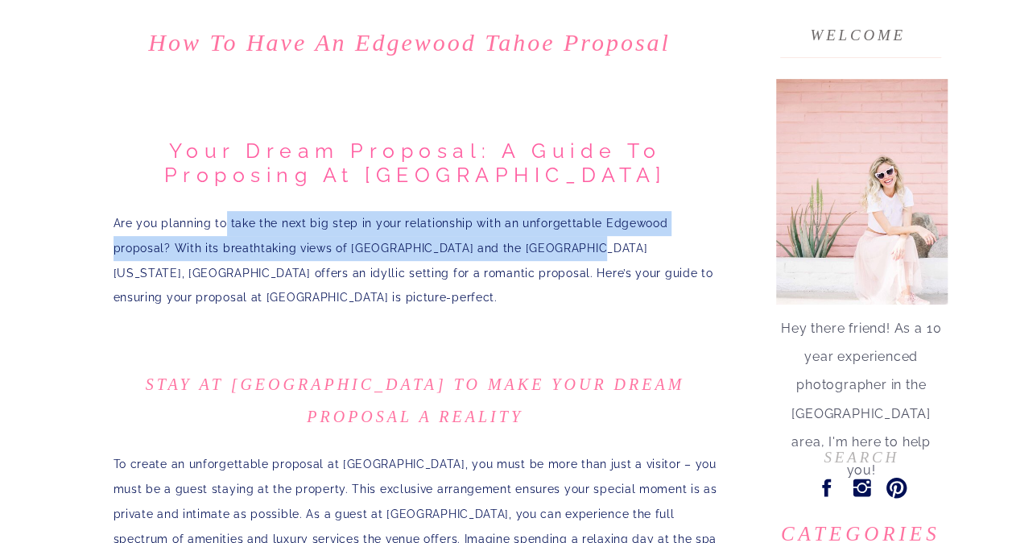
drag, startPoint x: 223, startPoint y: 222, endPoint x: 552, endPoint y: 246, distance: 330.0
click at [525, 242] on p "Are you planning to take the next big step in your relationship with an unforge…" at bounding box center [415, 260] width 604 height 99
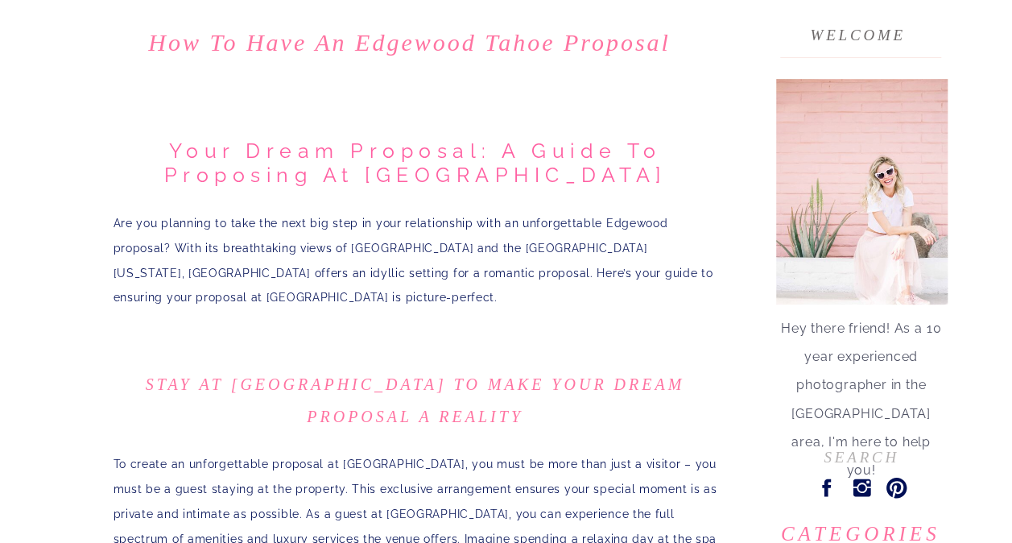
click at [561, 260] on p "Are you planning to take the next big step in your relationship with an unforge…" at bounding box center [415, 260] width 604 height 99
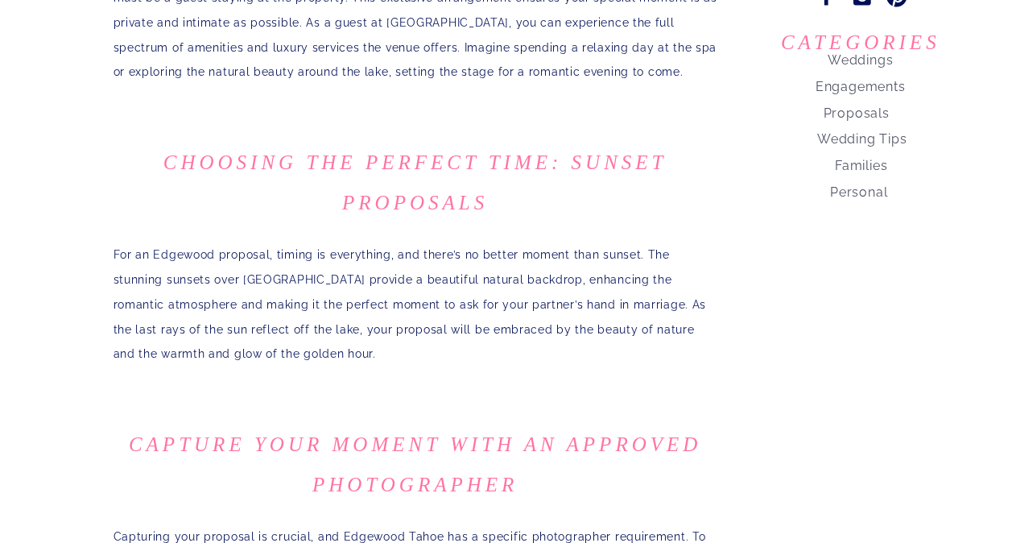
scroll to position [724, 0]
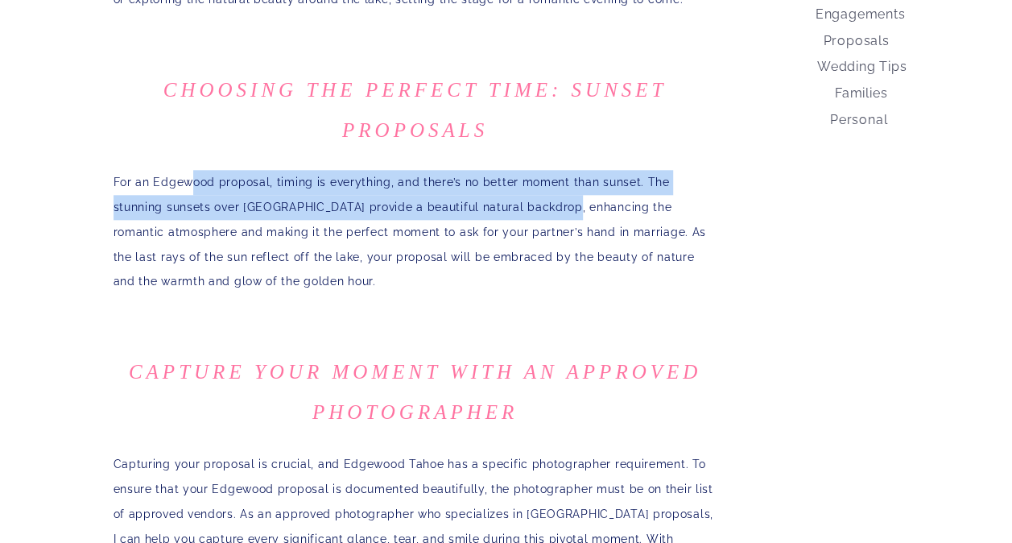
drag, startPoint x: 190, startPoint y: 182, endPoint x: 519, endPoint y: 202, distance: 329.8
click at [514, 201] on p "For an Edgewood proposal, timing is everything, and there’s no better moment th…" at bounding box center [415, 232] width 604 height 124
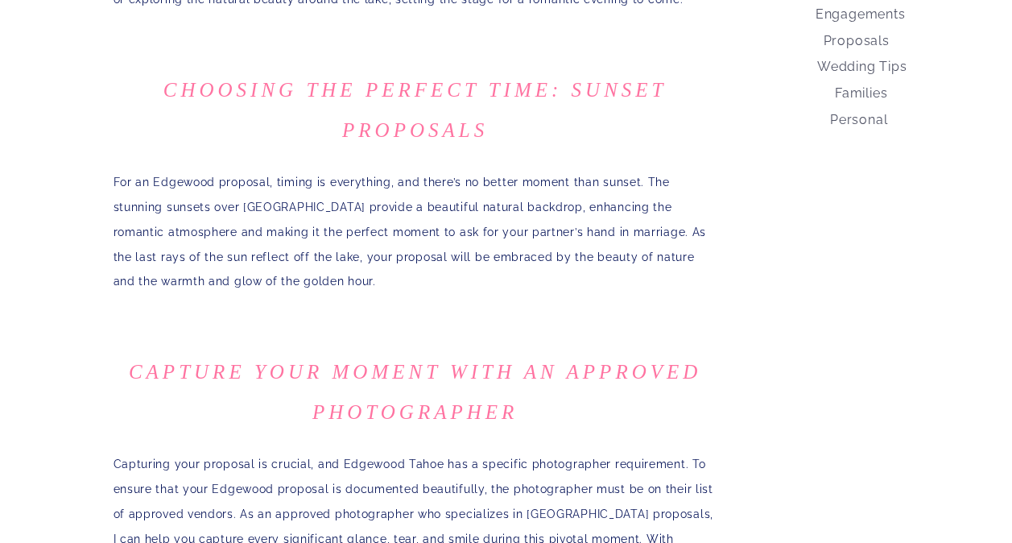
click at [541, 216] on p "For an Edgewood proposal, timing is everything, and there’s no better moment th…" at bounding box center [415, 232] width 604 height 124
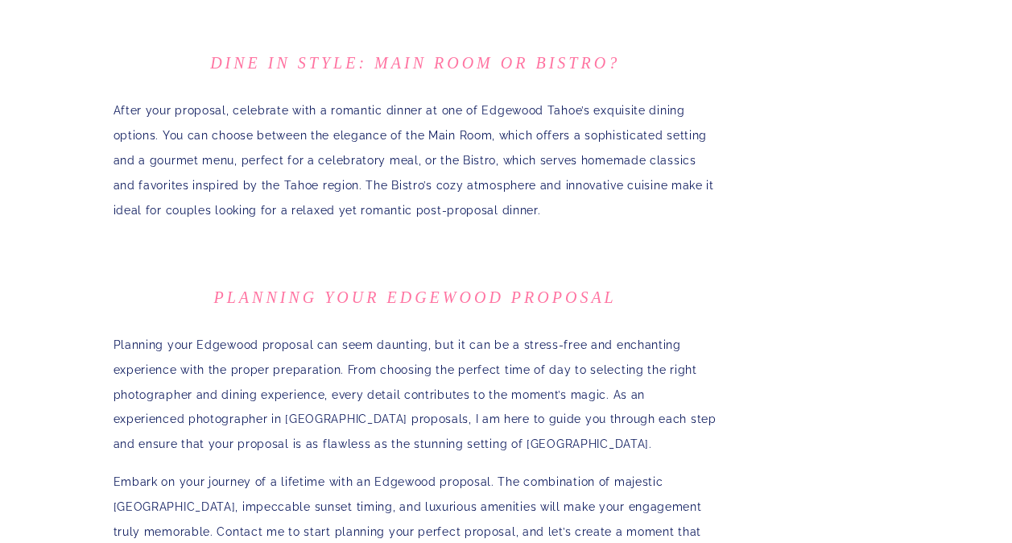
scroll to position [1368, 0]
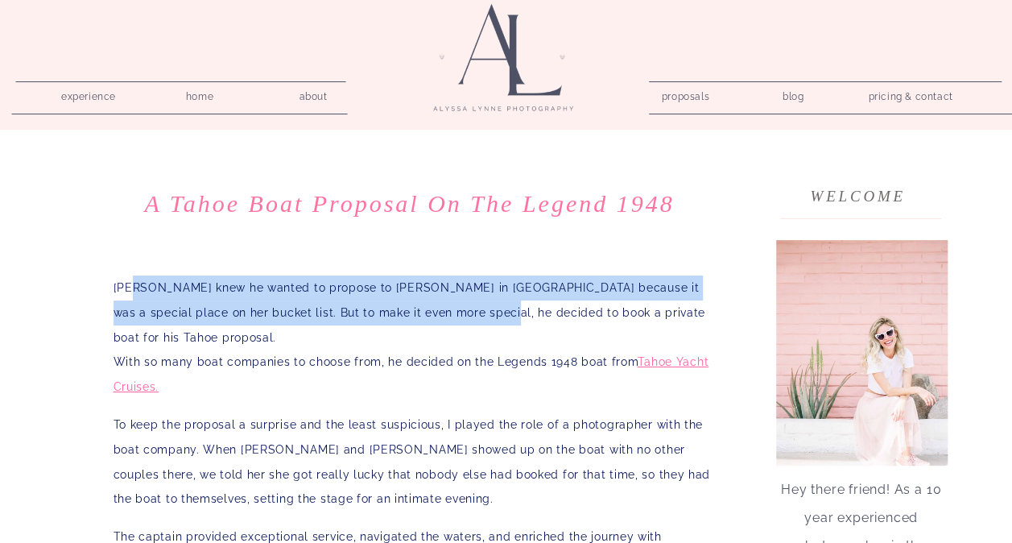
drag, startPoint x: 134, startPoint y: 287, endPoint x: 455, endPoint y: 328, distance: 323.8
click at [455, 327] on p "[PERSON_NAME] knew he wanted to propose to [PERSON_NAME] in [GEOGRAPHIC_DATA] b…" at bounding box center [415, 337] width 604 height 124
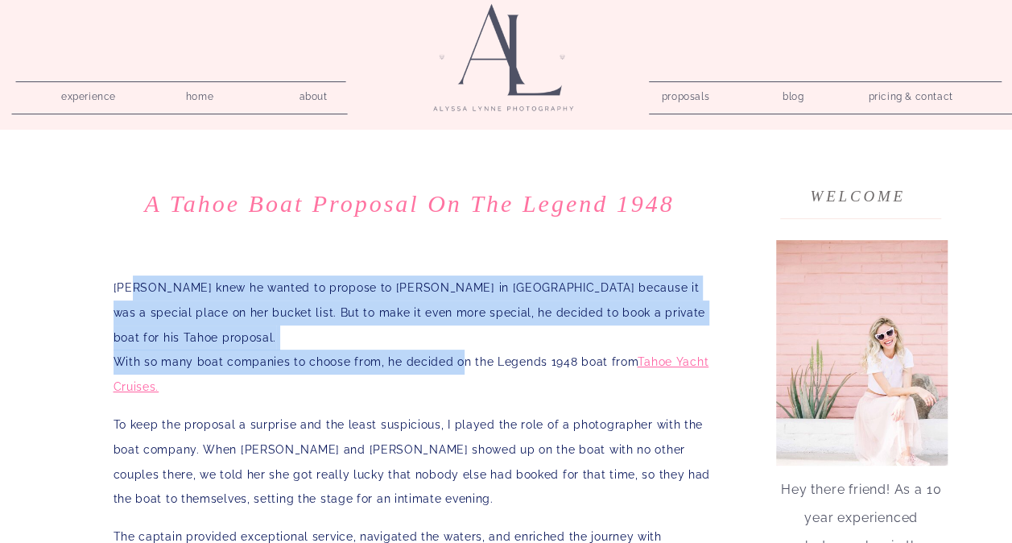
click at [387, 341] on p "[PERSON_NAME] knew he wanted to propose to [PERSON_NAME] in [GEOGRAPHIC_DATA] b…" at bounding box center [415, 337] width 604 height 124
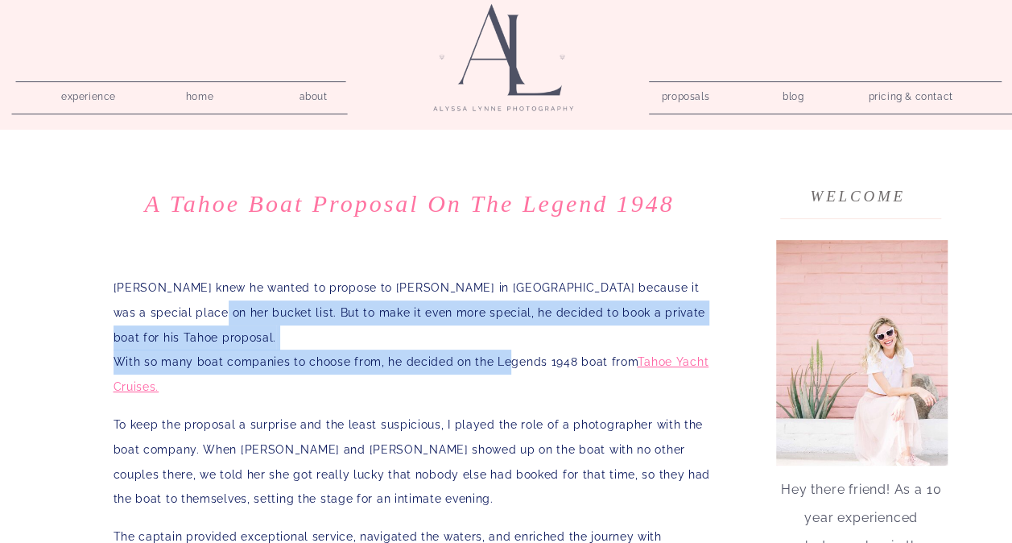
drag, startPoint x: 171, startPoint y: 307, endPoint x: 518, endPoint y: 346, distance: 349.9
click at [512, 346] on p "[PERSON_NAME] knew he wanted to propose to [PERSON_NAME] in [GEOGRAPHIC_DATA] b…" at bounding box center [415, 337] width 604 height 124
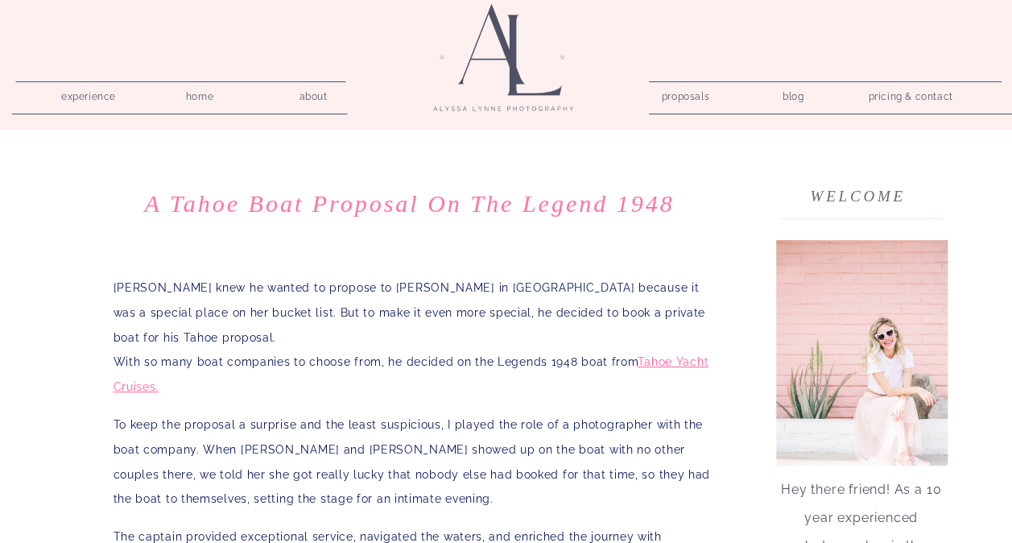
click at [525, 345] on p "[PERSON_NAME] knew he wanted to propose to [PERSON_NAME] in [GEOGRAPHIC_DATA] b…" at bounding box center [415, 337] width 604 height 124
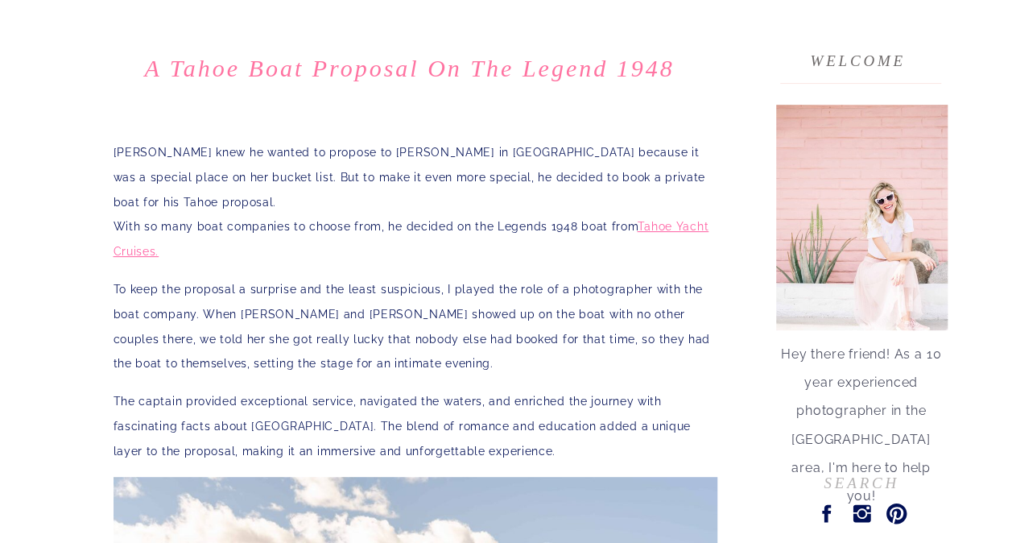
scroll to position [161, 0]
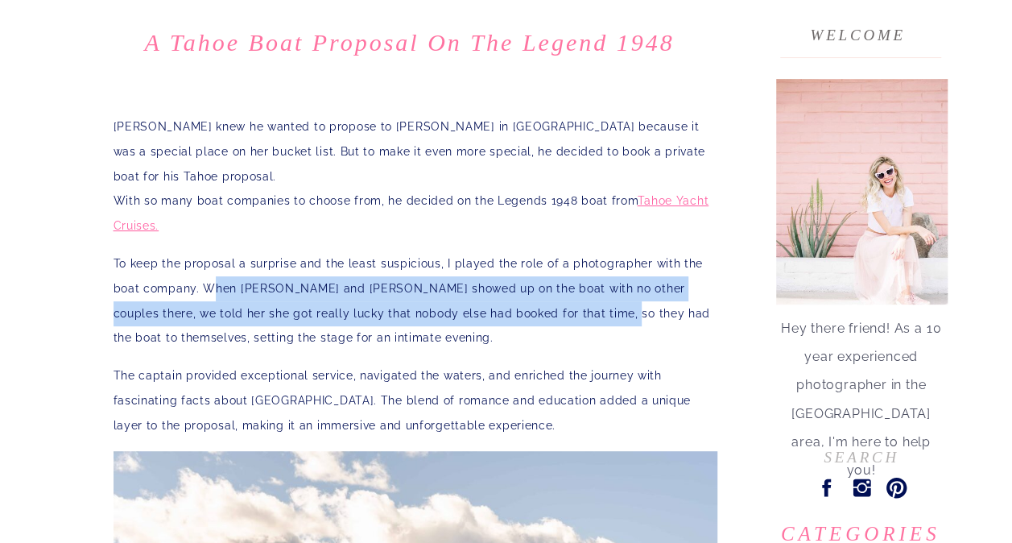
drag, startPoint x: 320, startPoint y: 269, endPoint x: 551, endPoint y: 283, distance: 231.4
click at [551, 283] on p "To keep the proposal a surprise and the least suspicious, I played the role of …" at bounding box center [415, 300] width 604 height 99
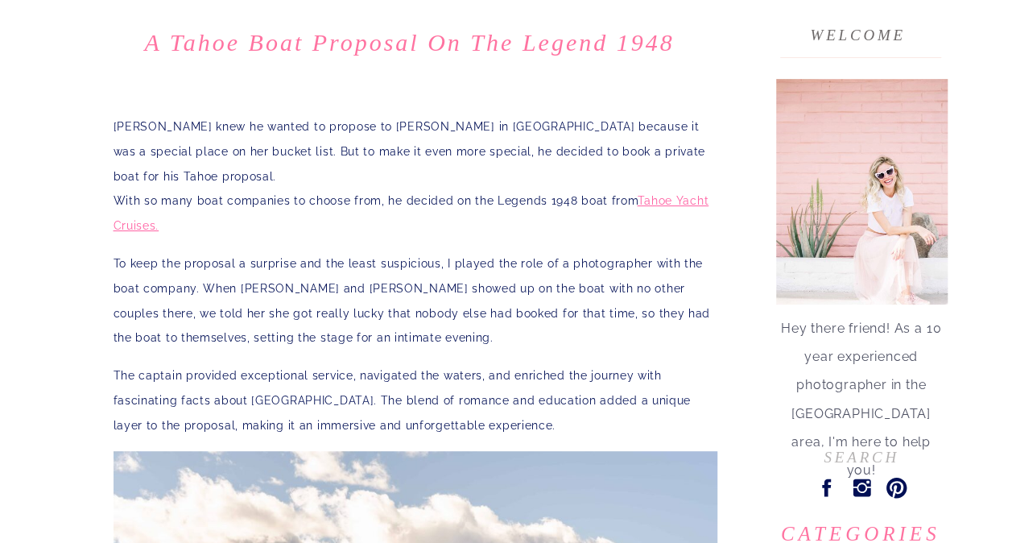
click at [501, 310] on p "To keep the proposal a surprise and the least suspicious, I played the role of …" at bounding box center [415, 300] width 604 height 99
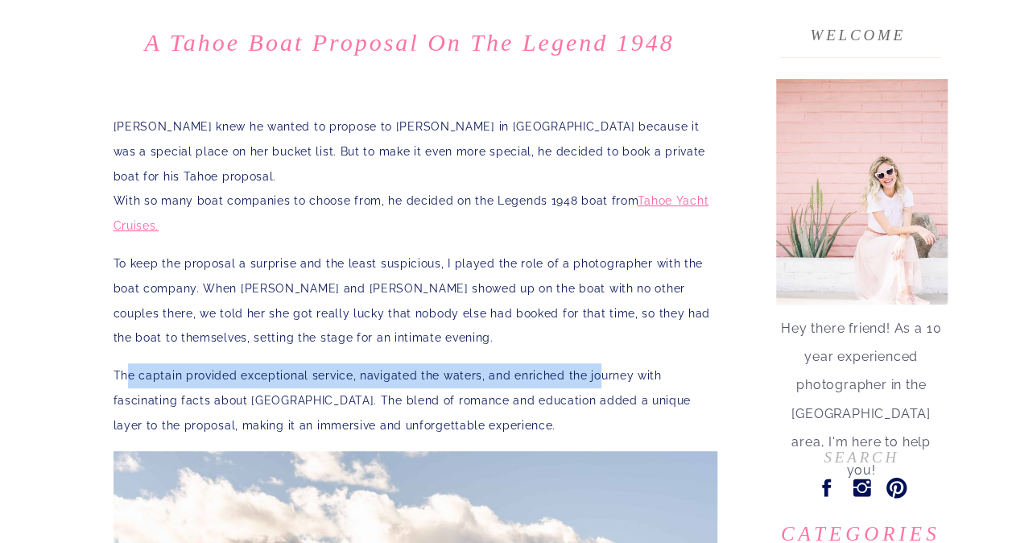
drag, startPoint x: 124, startPoint y: 348, endPoint x: 611, endPoint y: 360, distance: 487.1
click at [598, 363] on p "The captain provided exceptional service, navigated the waters, and enriched th…" at bounding box center [415, 400] width 604 height 74
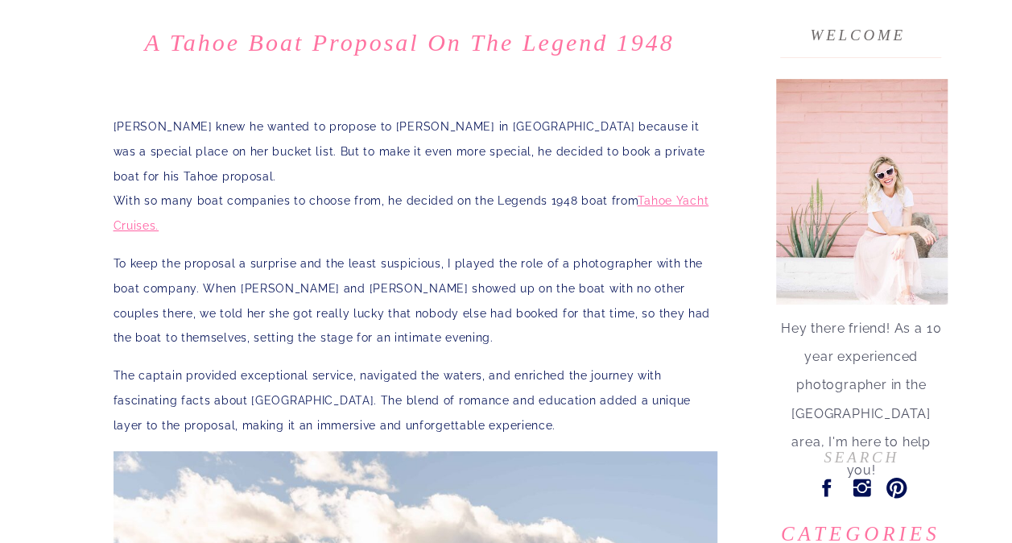
click at [613, 363] on p "The captain provided exceptional service, navigated the waters, and enriched th…" at bounding box center [415, 400] width 604 height 74
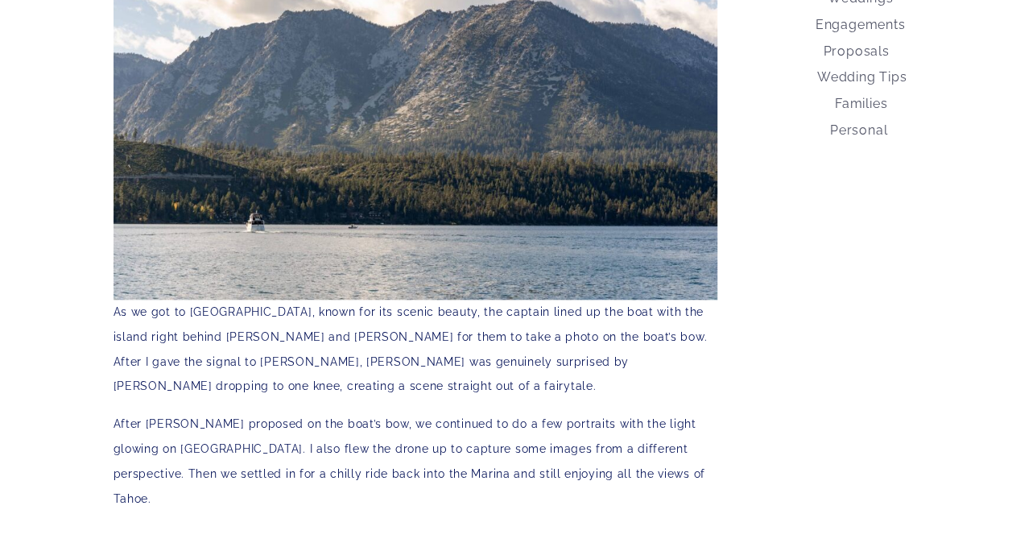
scroll to position [724, 0]
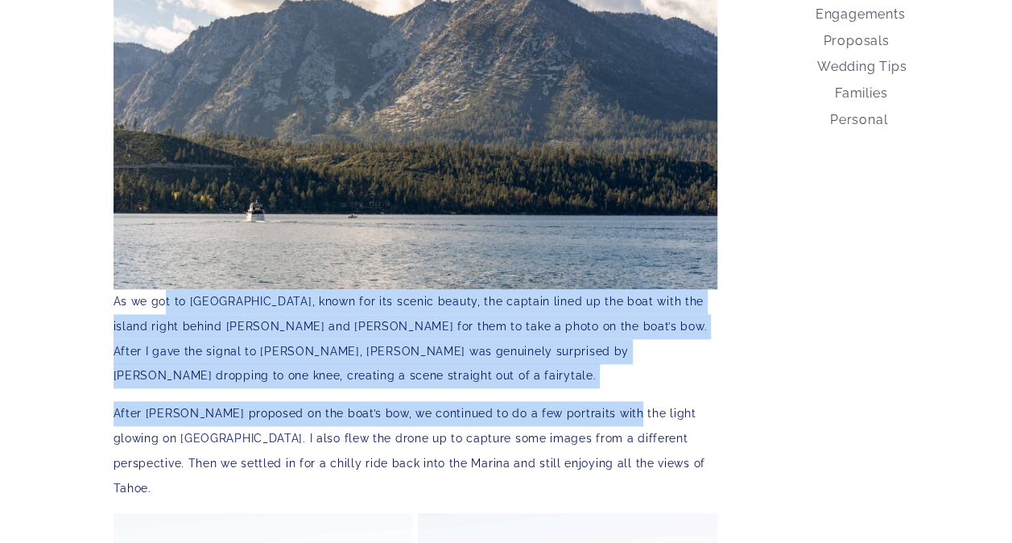
drag, startPoint x: 166, startPoint y: 274, endPoint x: 615, endPoint y: 343, distance: 454.5
click at [615, 401] on p "After [PERSON_NAME] proposed on the boat’s bow, we continued to do a few portra…" at bounding box center [415, 450] width 604 height 99
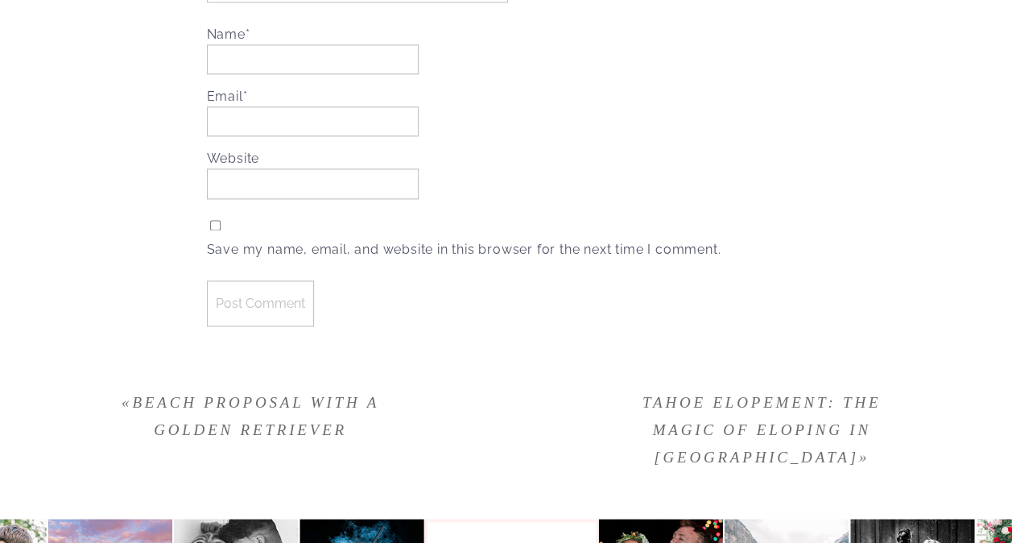
scroll to position [4325, 0]
